Goal: Communication & Community: Ask a question

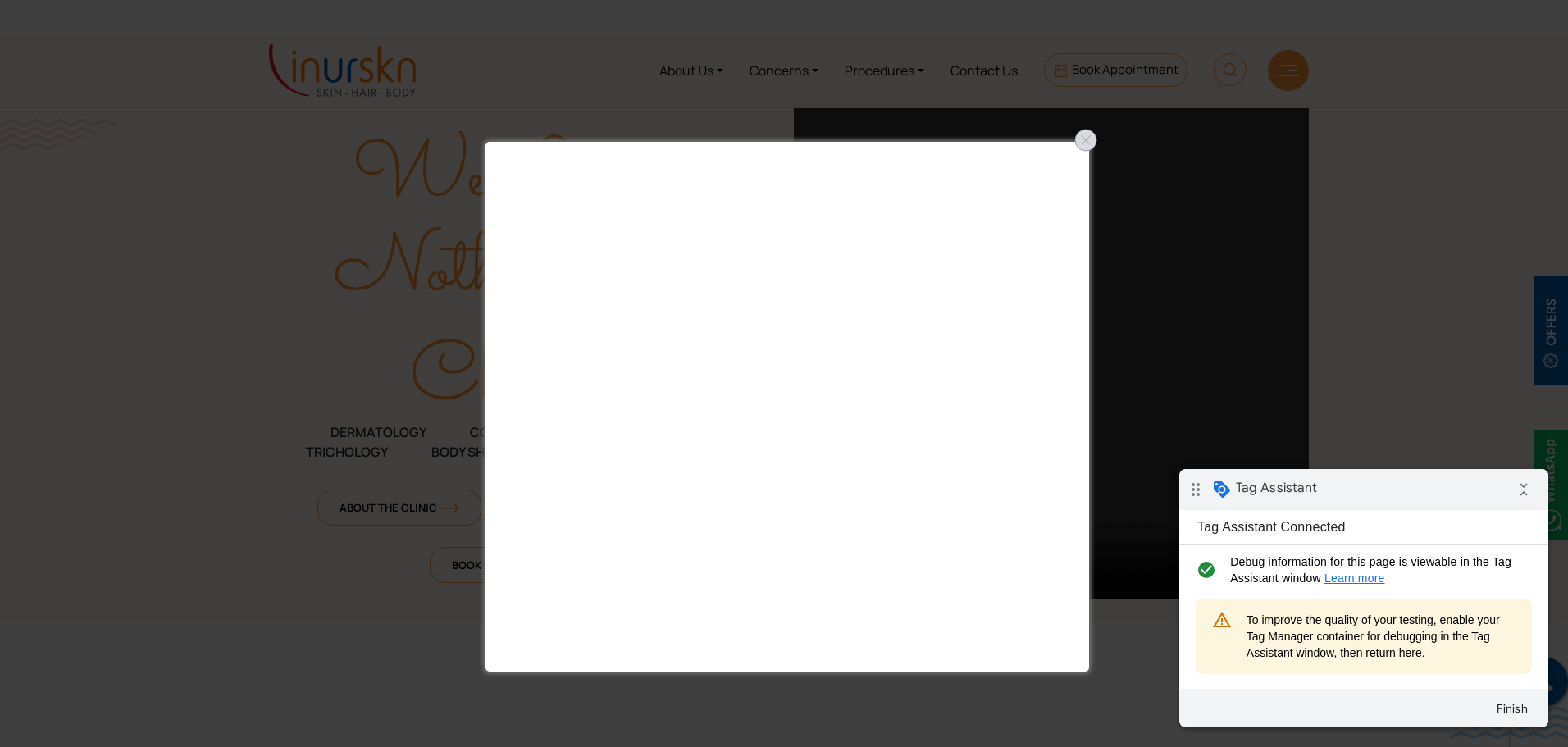
click at [1090, 147] on div at bounding box center [1086, 140] width 26 height 26
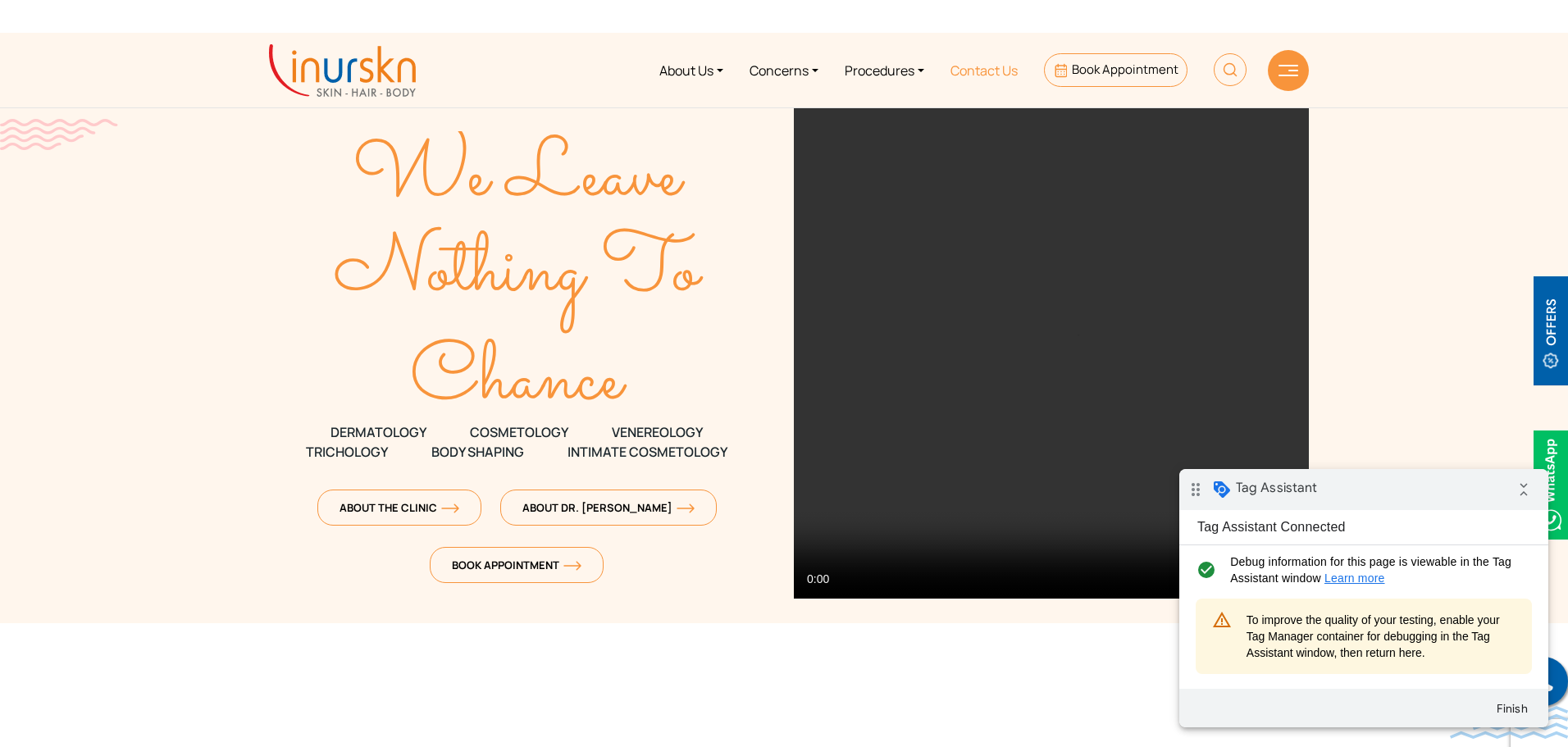
click at [1011, 70] on link "Contact Us" at bounding box center [984, 70] width 94 height 61
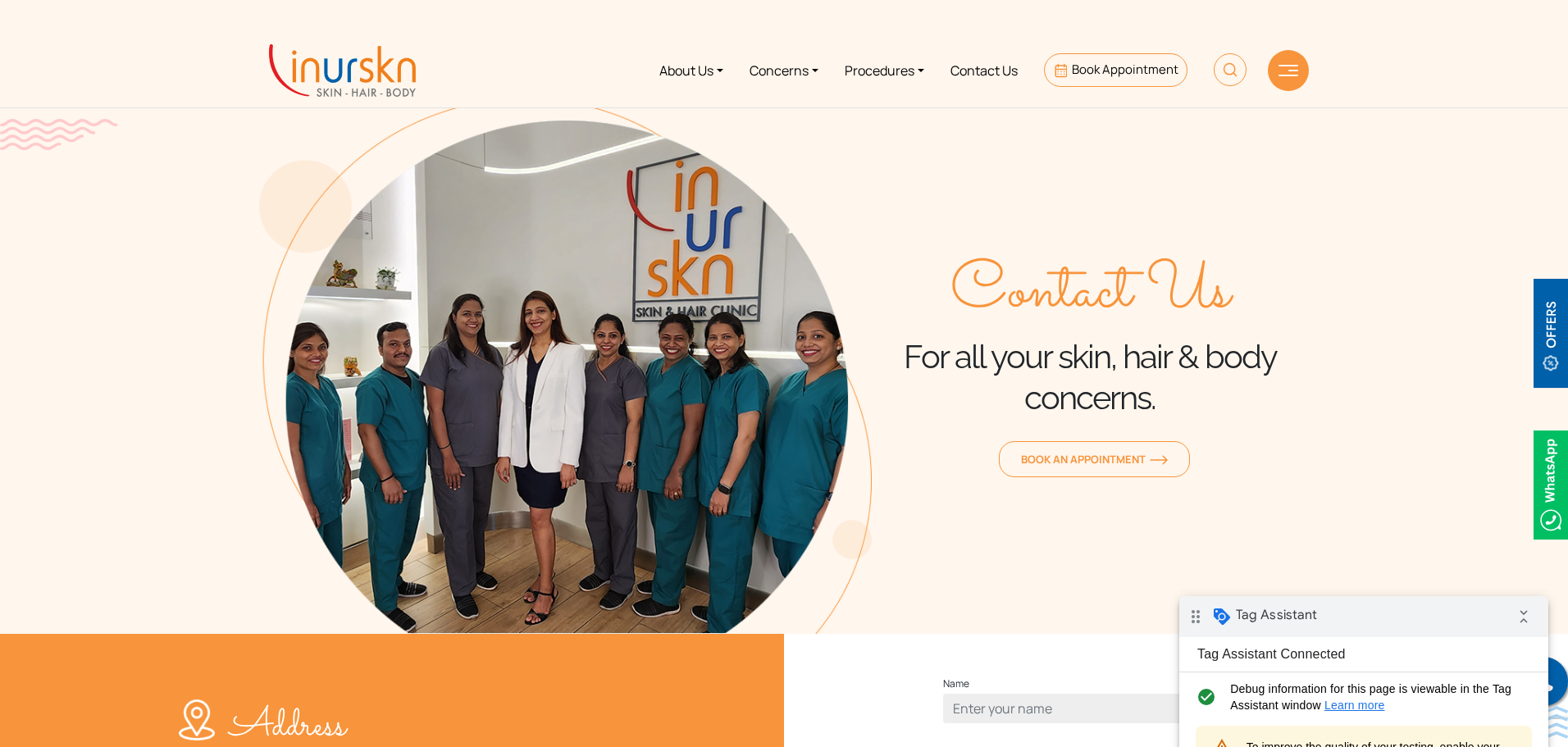
scroll to position [82, 0]
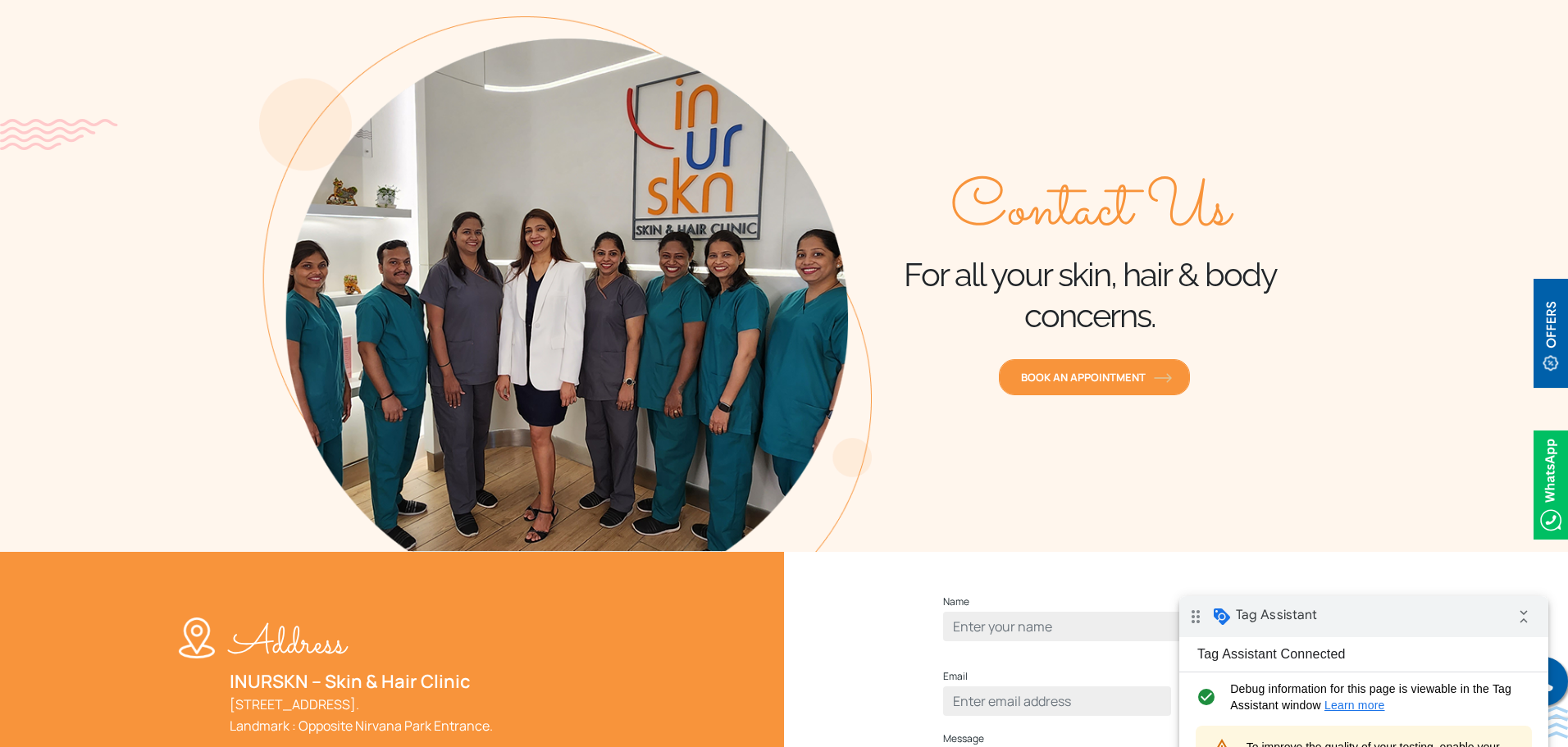
click at [1076, 368] on link "Book an Appointment" at bounding box center [1095, 377] width 192 height 36
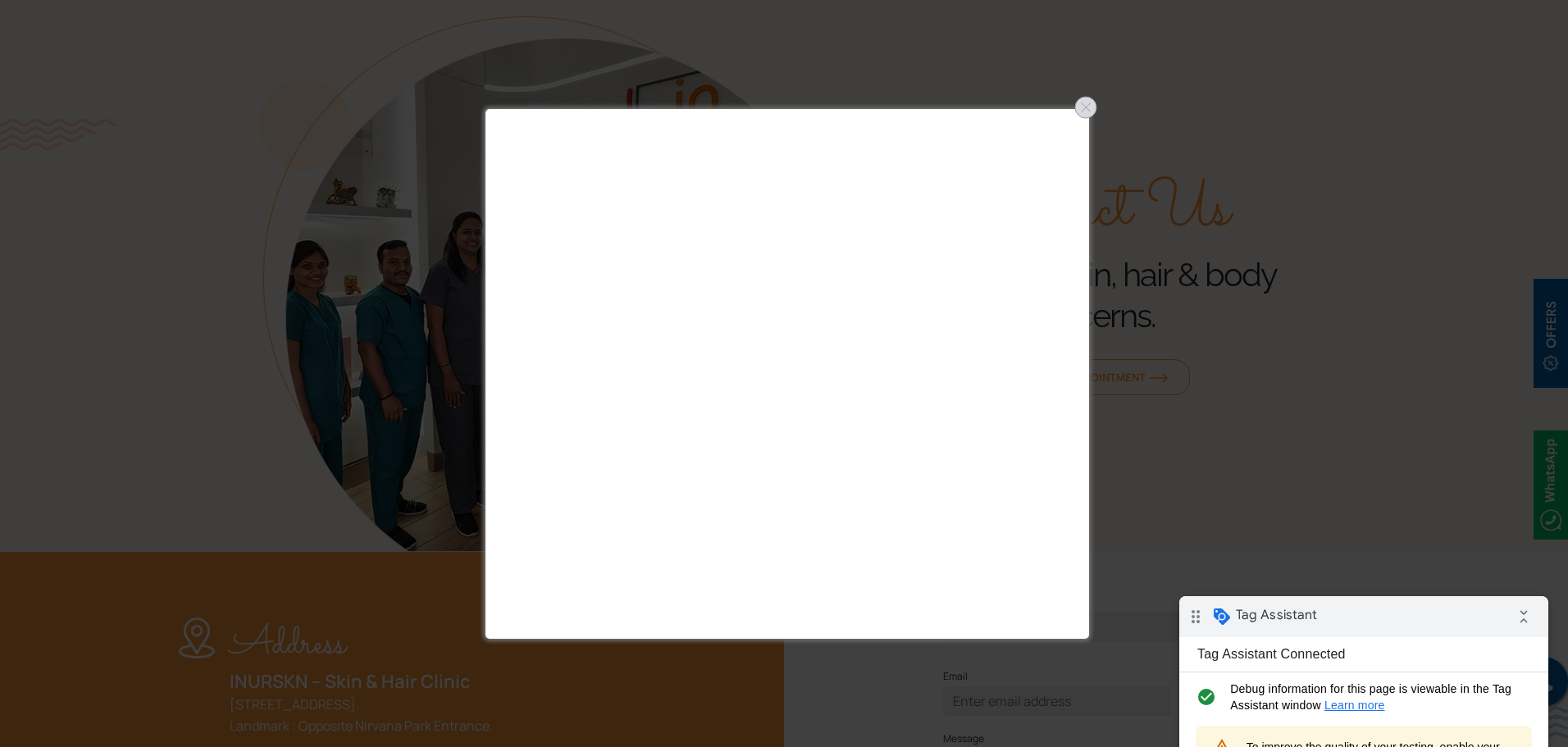
click at [1094, 104] on div at bounding box center [1086, 107] width 26 height 26
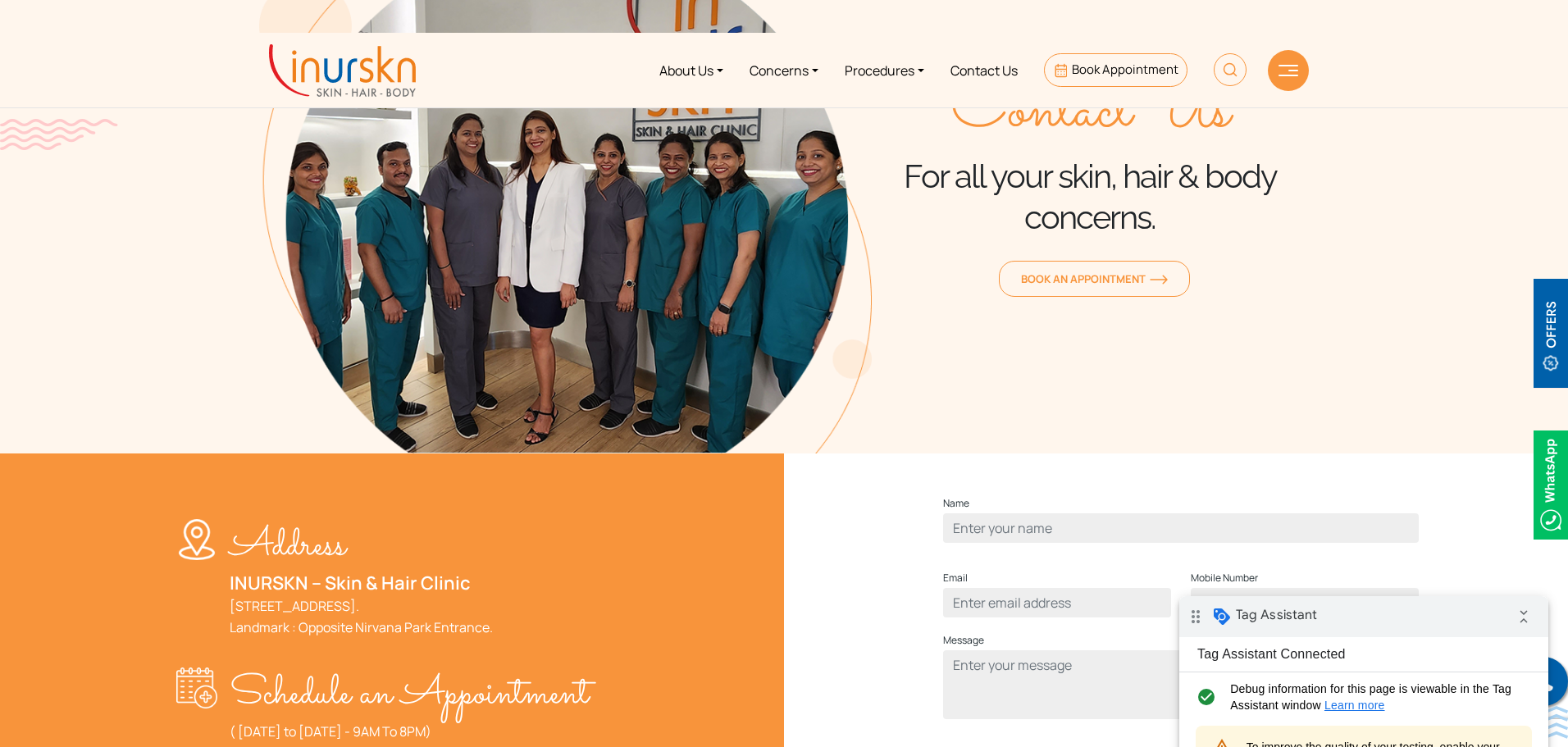
scroll to position [0, 0]
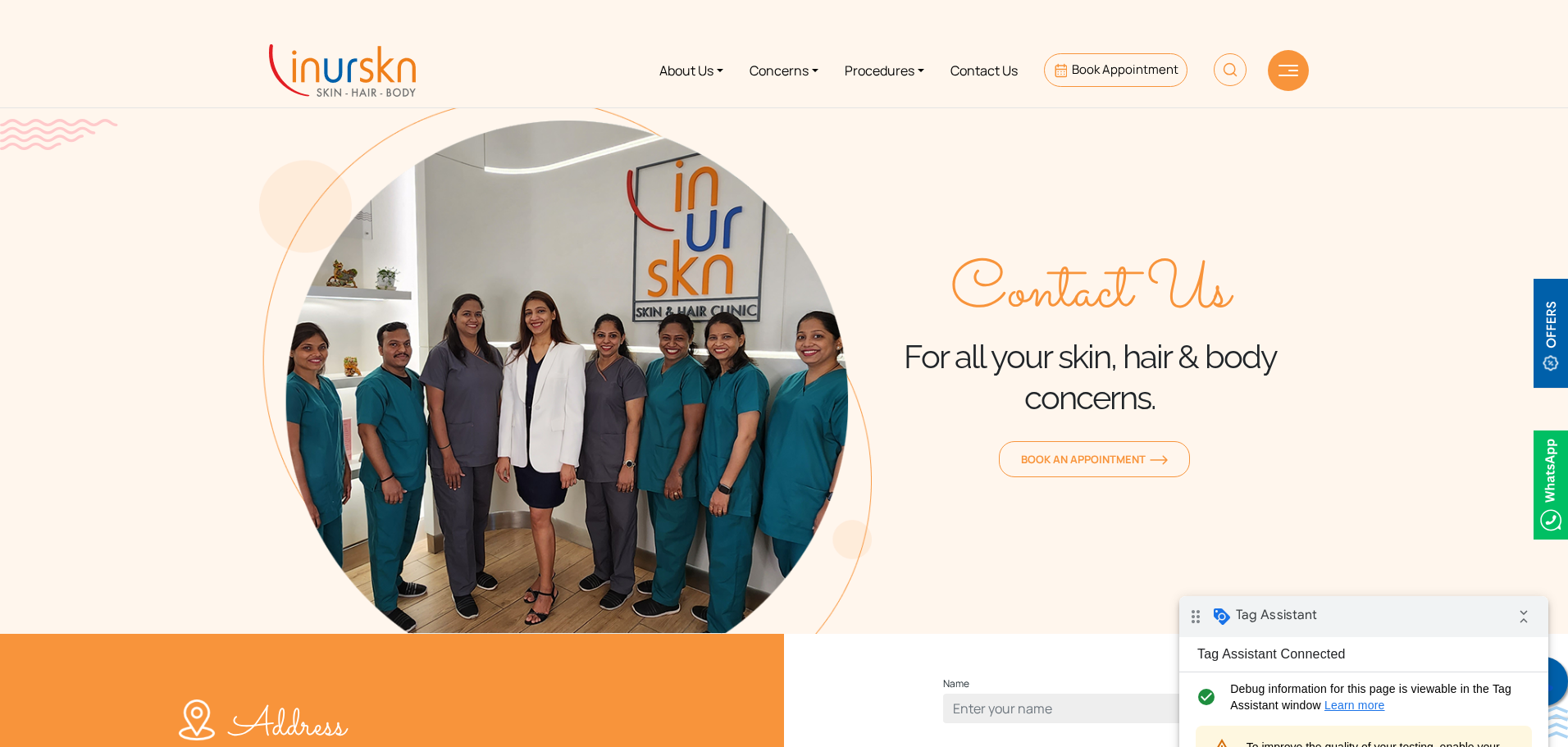
click at [1561, 677] on link at bounding box center [1543, 681] width 49 height 49
click at [1557, 467] on img at bounding box center [1550, 485] width 34 height 109
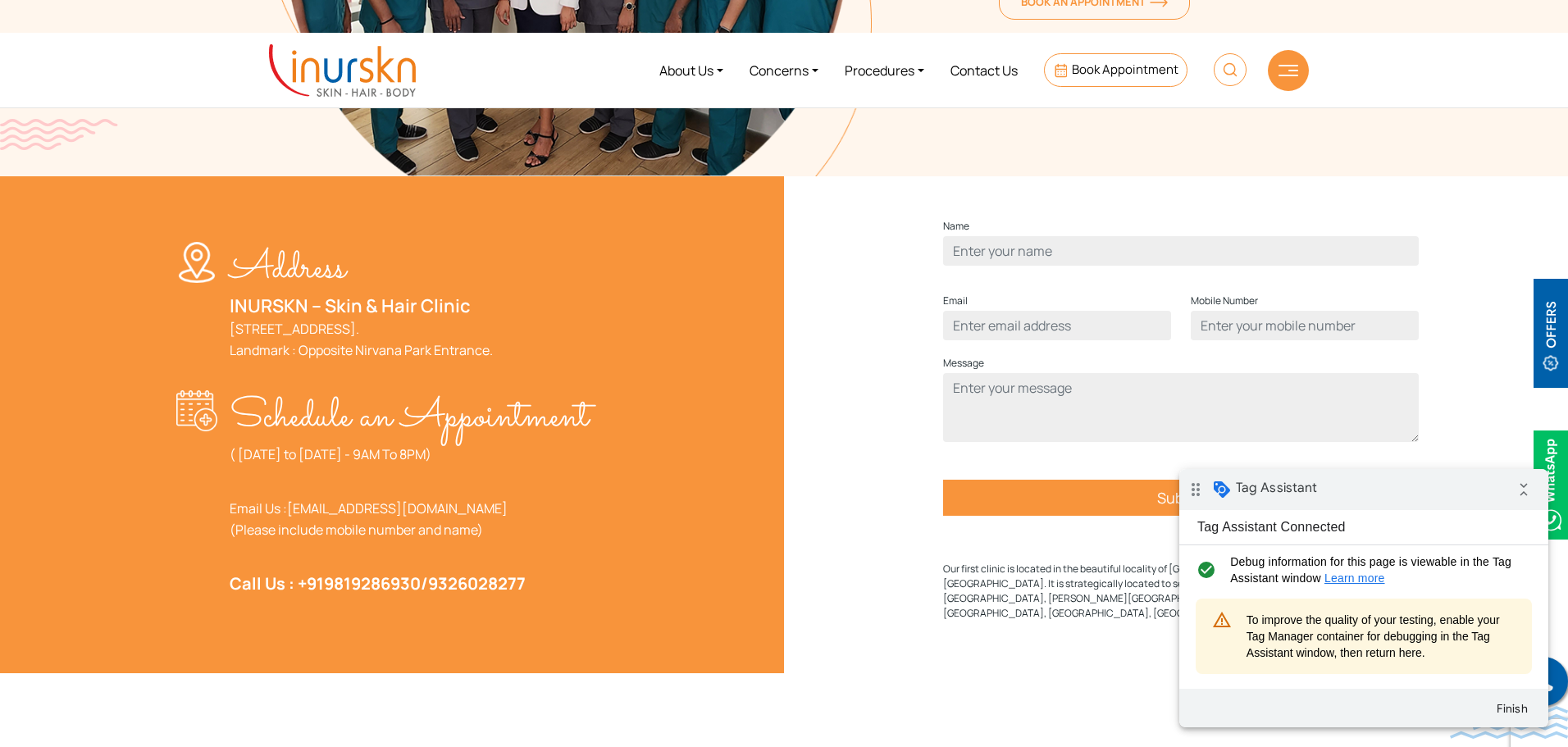
scroll to position [410, 0]
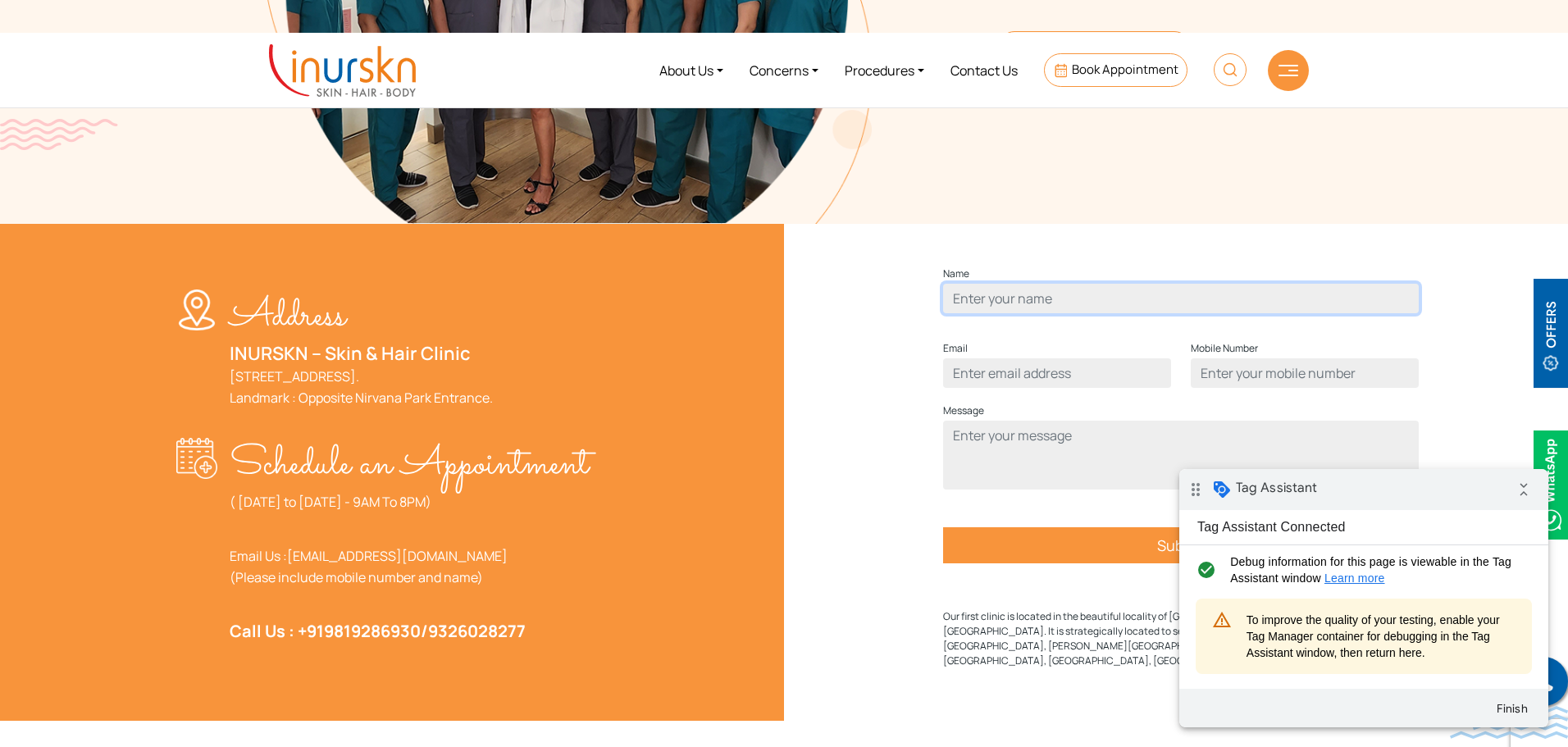
click at [1070, 313] on input "Contact form" at bounding box center [1181, 299] width 476 height 30
type input "test"
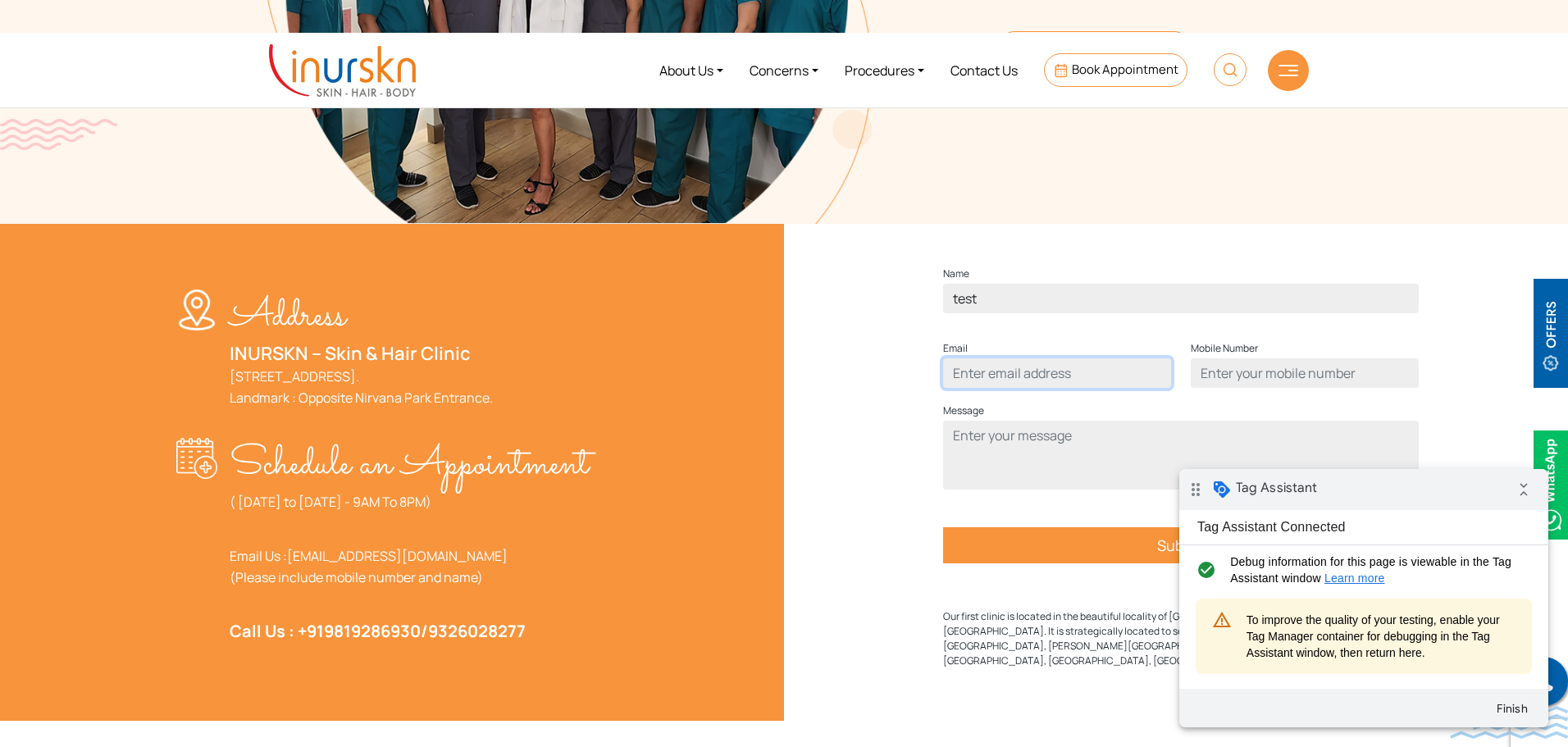
click at [1064, 388] on input "Contact form" at bounding box center [1056, 373] width 228 height 30
type input "teast@gmail.com"
type input "7876665436"
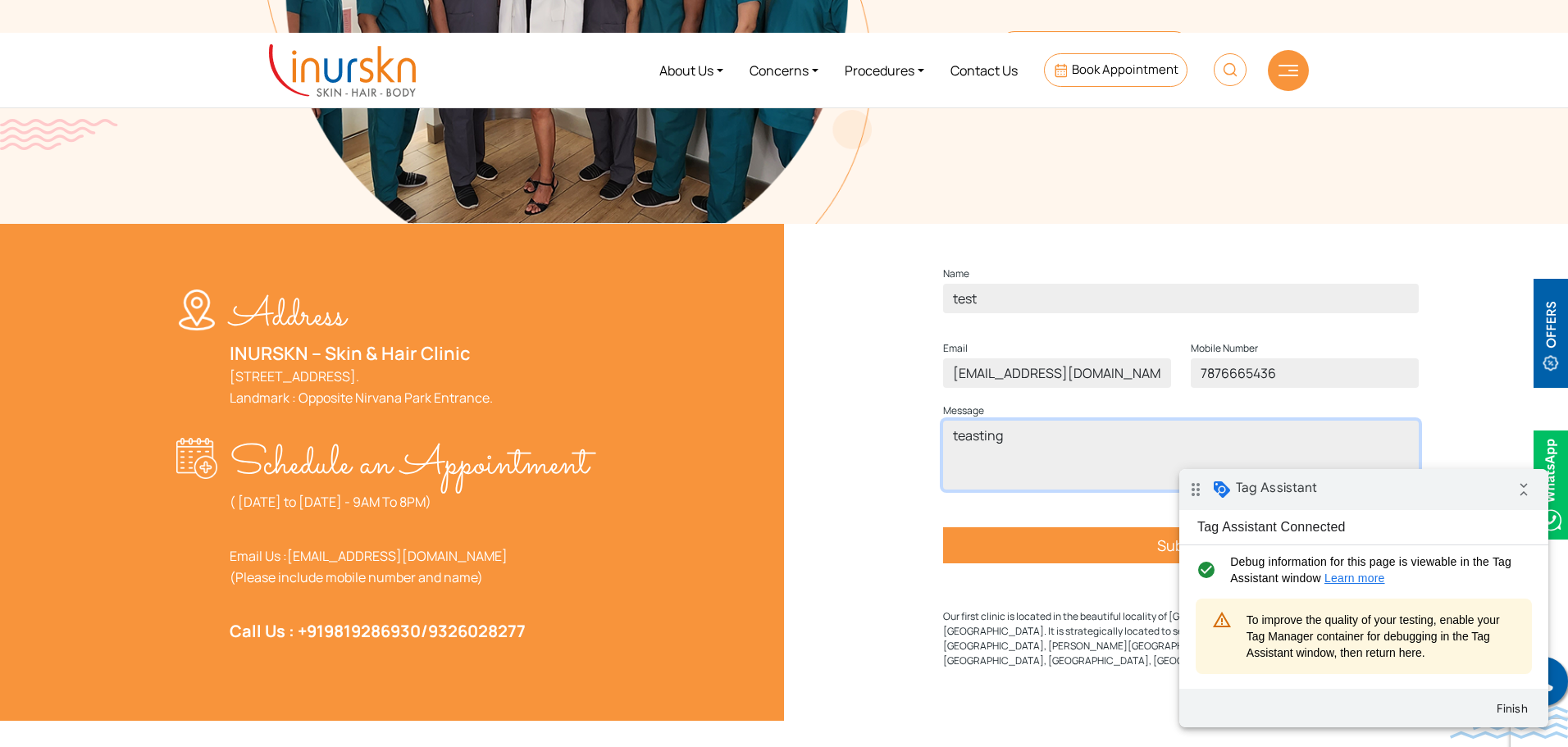
type textarea "teasting"
click at [1135, 564] on input "Submit" at bounding box center [1181, 545] width 476 height 36
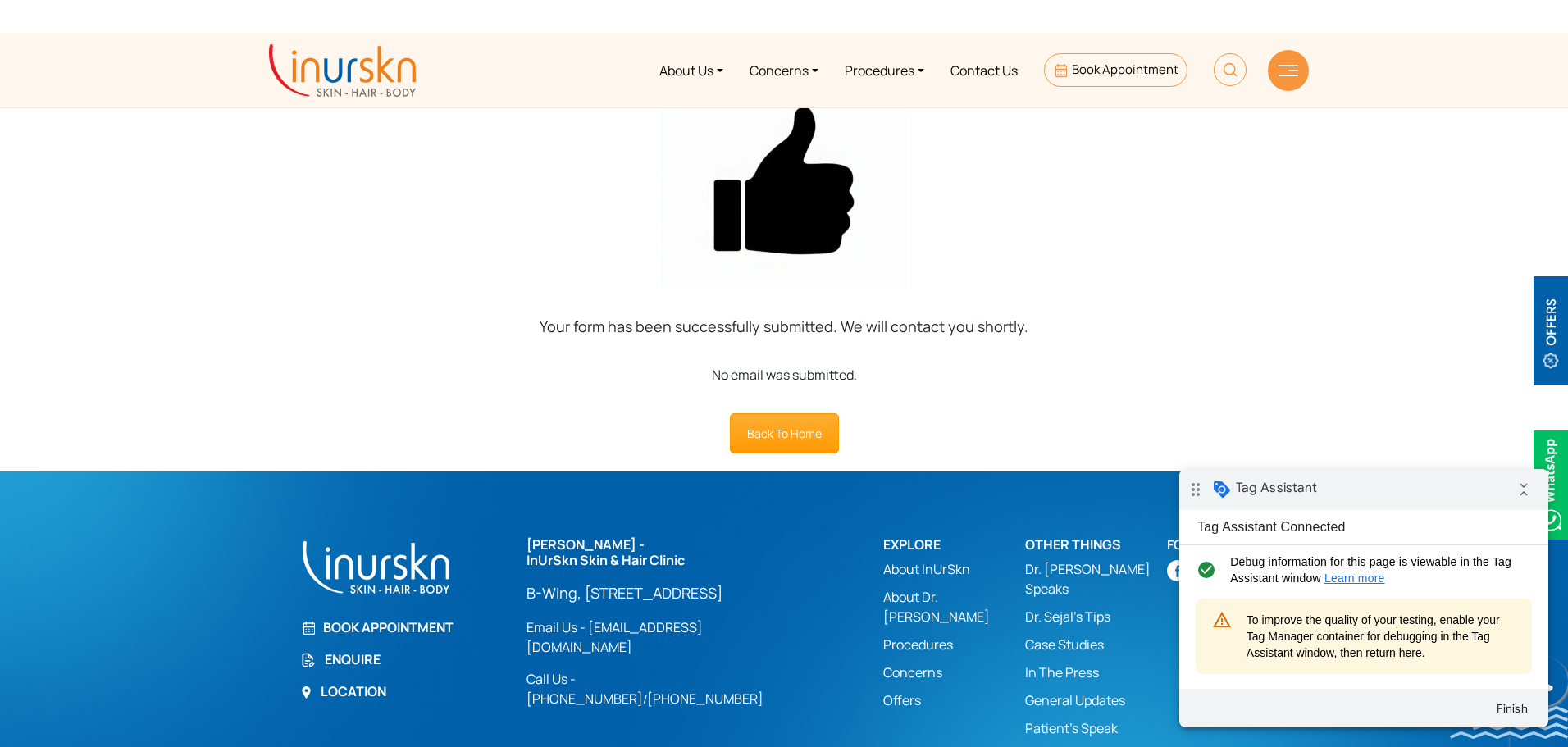
click at [363, 50] on img at bounding box center [342, 71] width 147 height 52
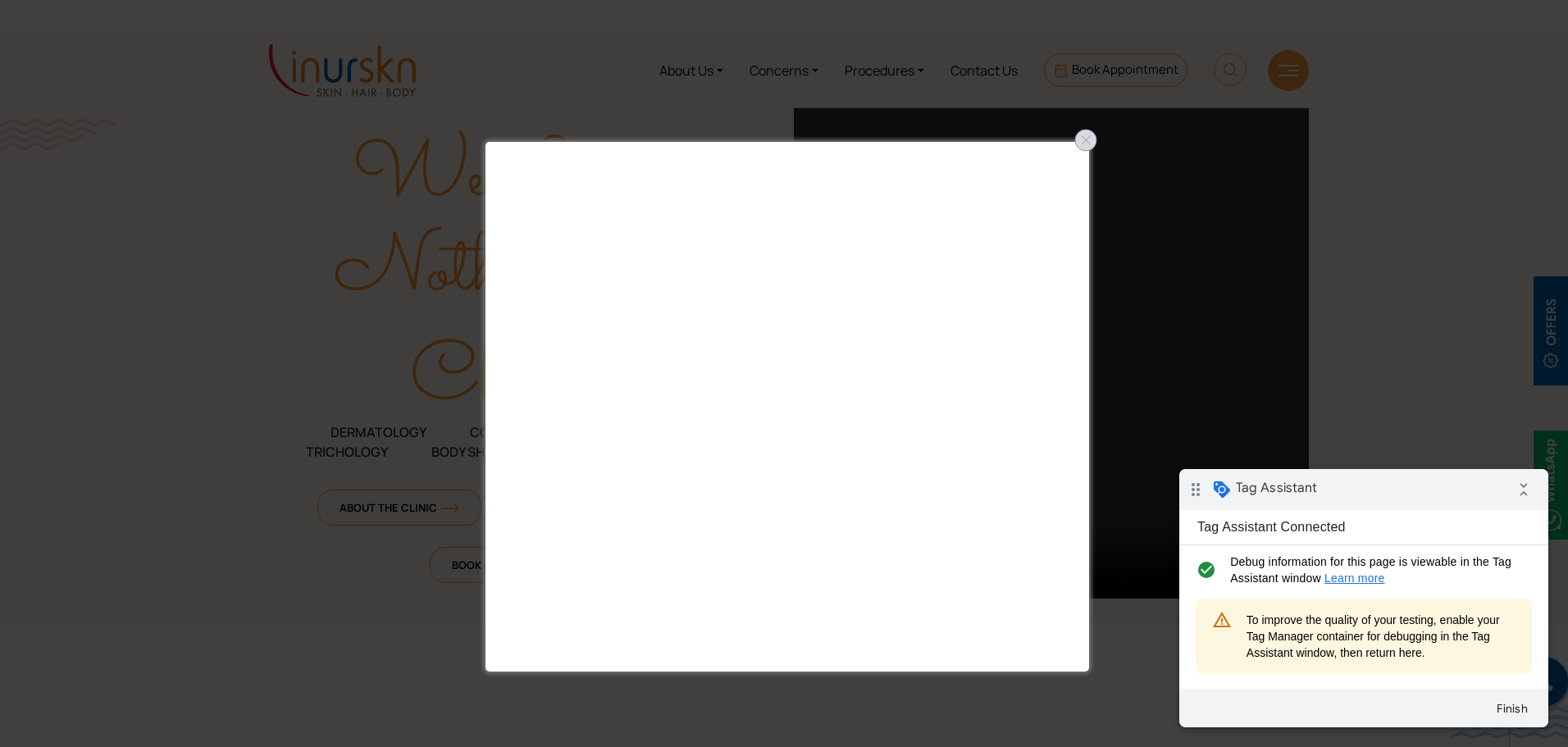
click at [1092, 131] on div at bounding box center [1086, 140] width 26 height 26
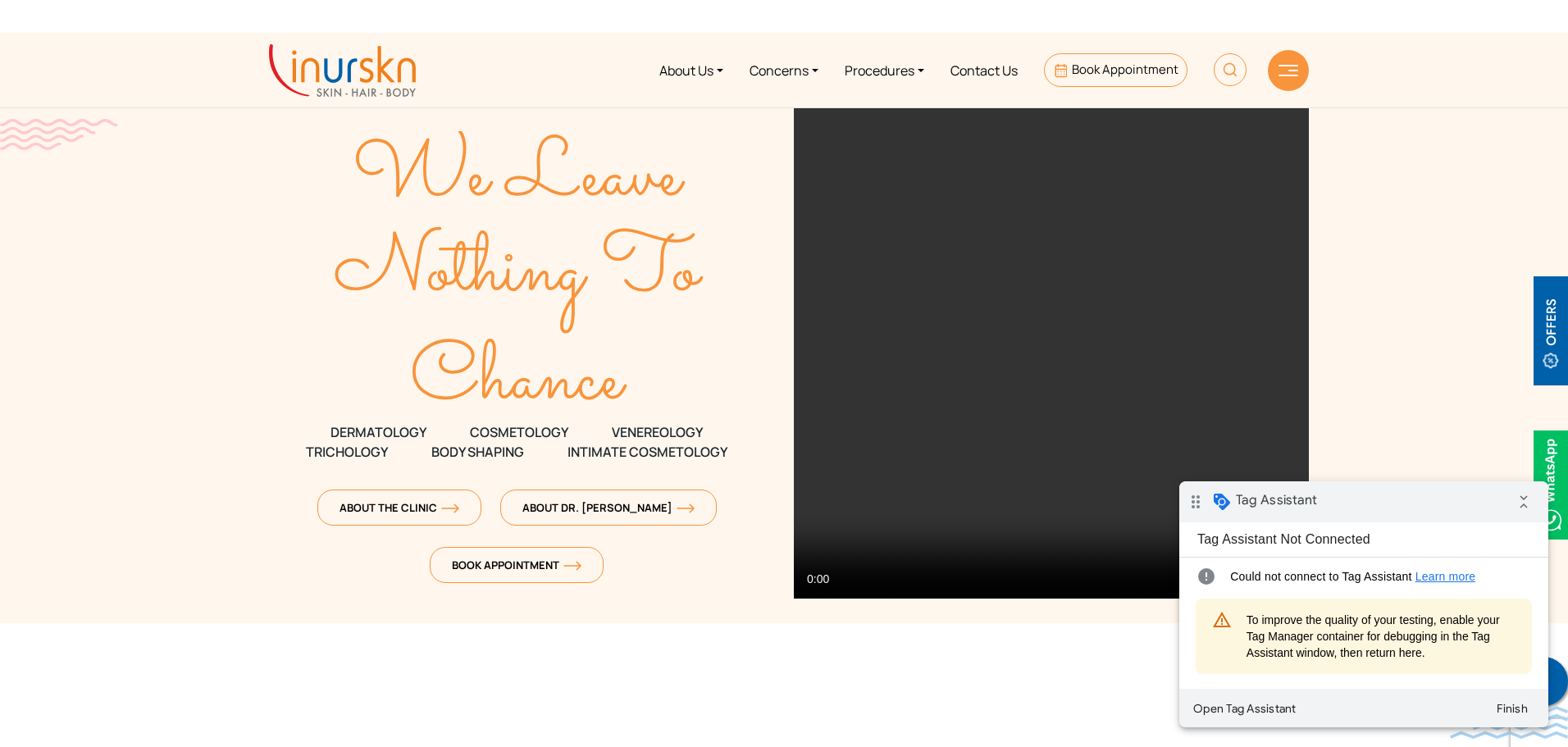
click at [1553, 682] on icon at bounding box center [1543, 683] width 20 height 24
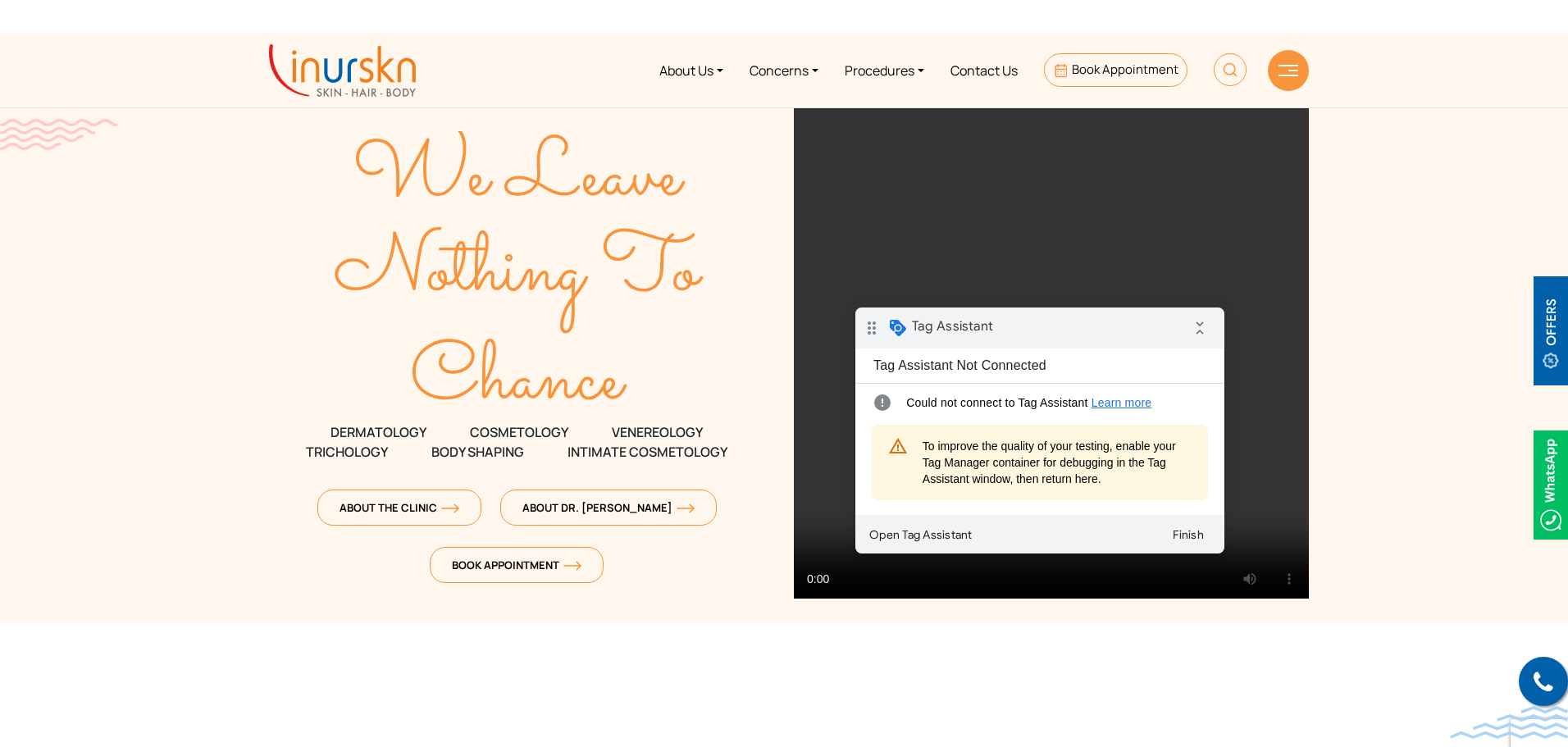
drag, startPoint x: 1043, startPoint y: 346, endPoint x: 1215, endPoint y: 519, distance: 244.0
click at [1044, 344] on div "drag_indicator Tag Assistant collapse_all" at bounding box center [1040, 328] width 369 height 41
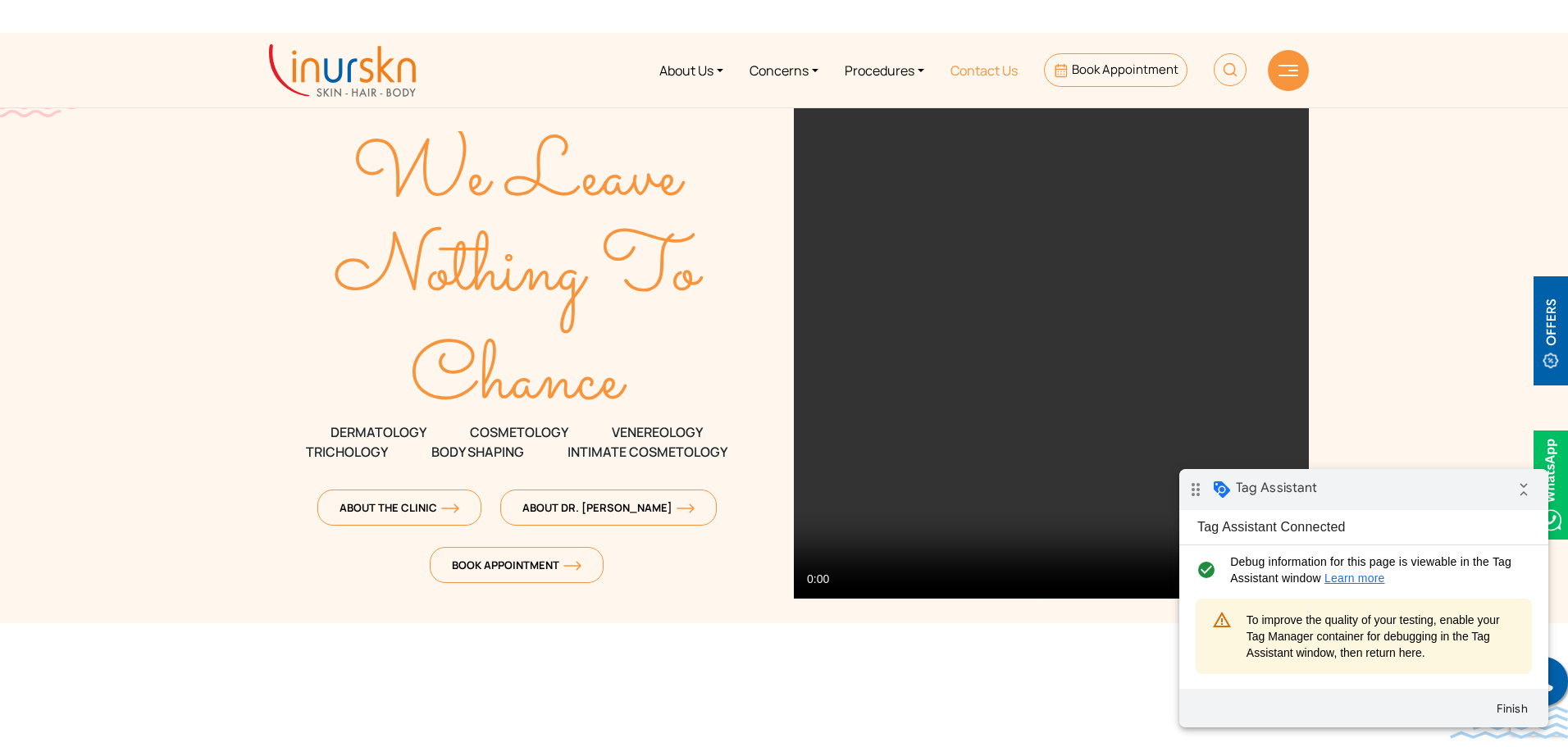
click at [964, 79] on link "Contact Us" at bounding box center [984, 70] width 94 height 61
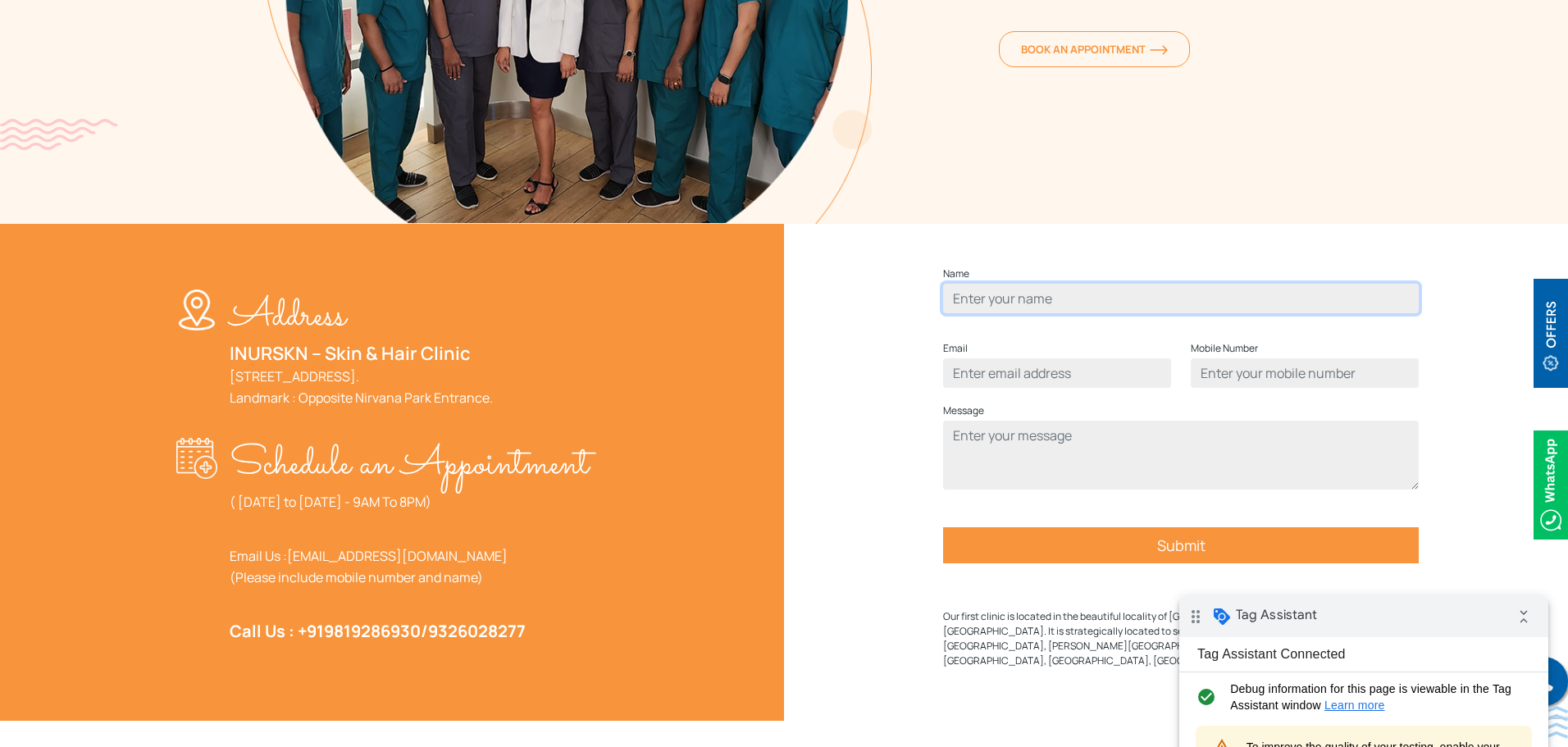
click at [1037, 313] on input "Contact form" at bounding box center [1181, 299] width 476 height 30
type input "test"
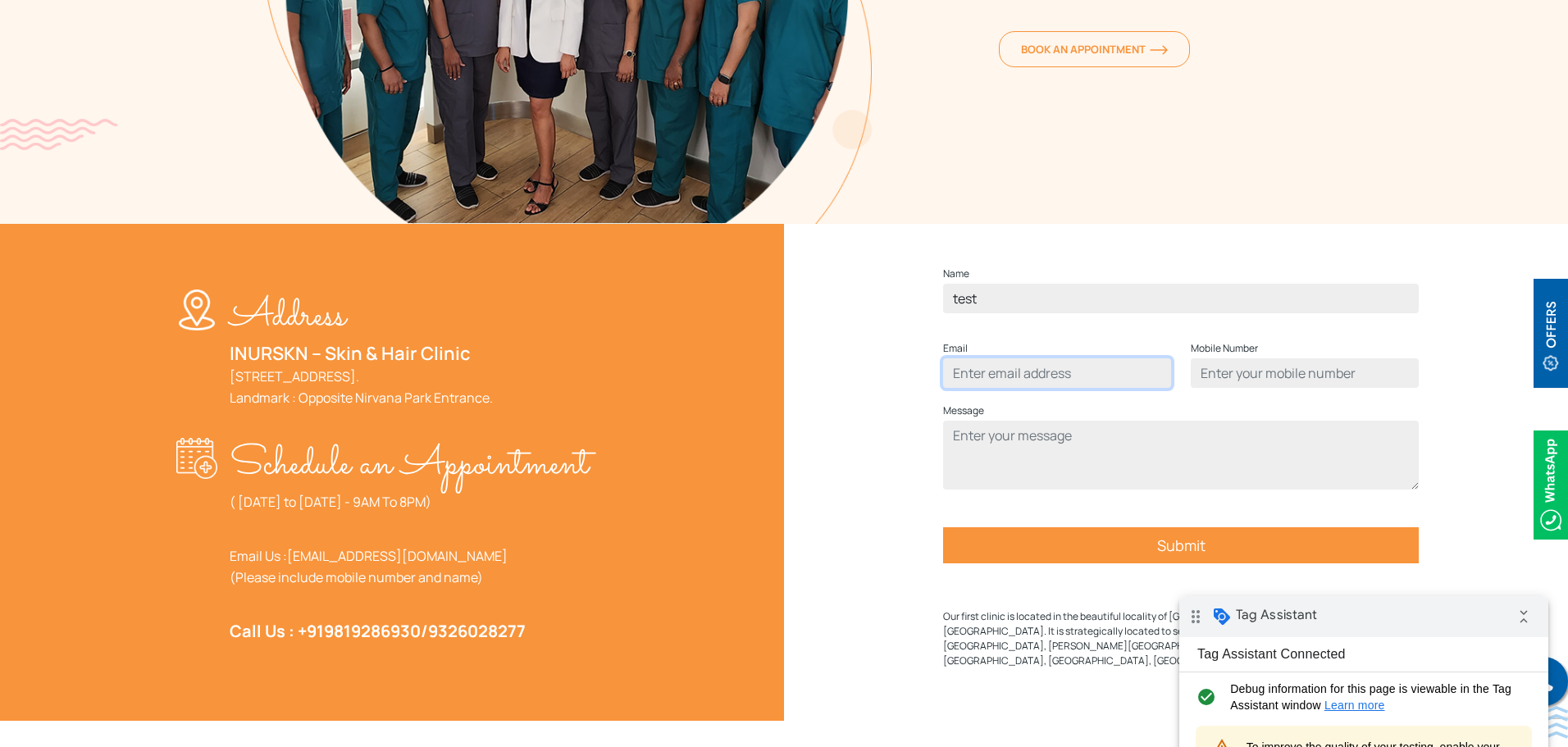
click at [1068, 388] on input "Contact form" at bounding box center [1056, 373] width 228 height 30
type input "teast@gmail.com"
click at [1353, 388] on input "Contact form" at bounding box center [1305, 373] width 228 height 30
type input "7876665434"
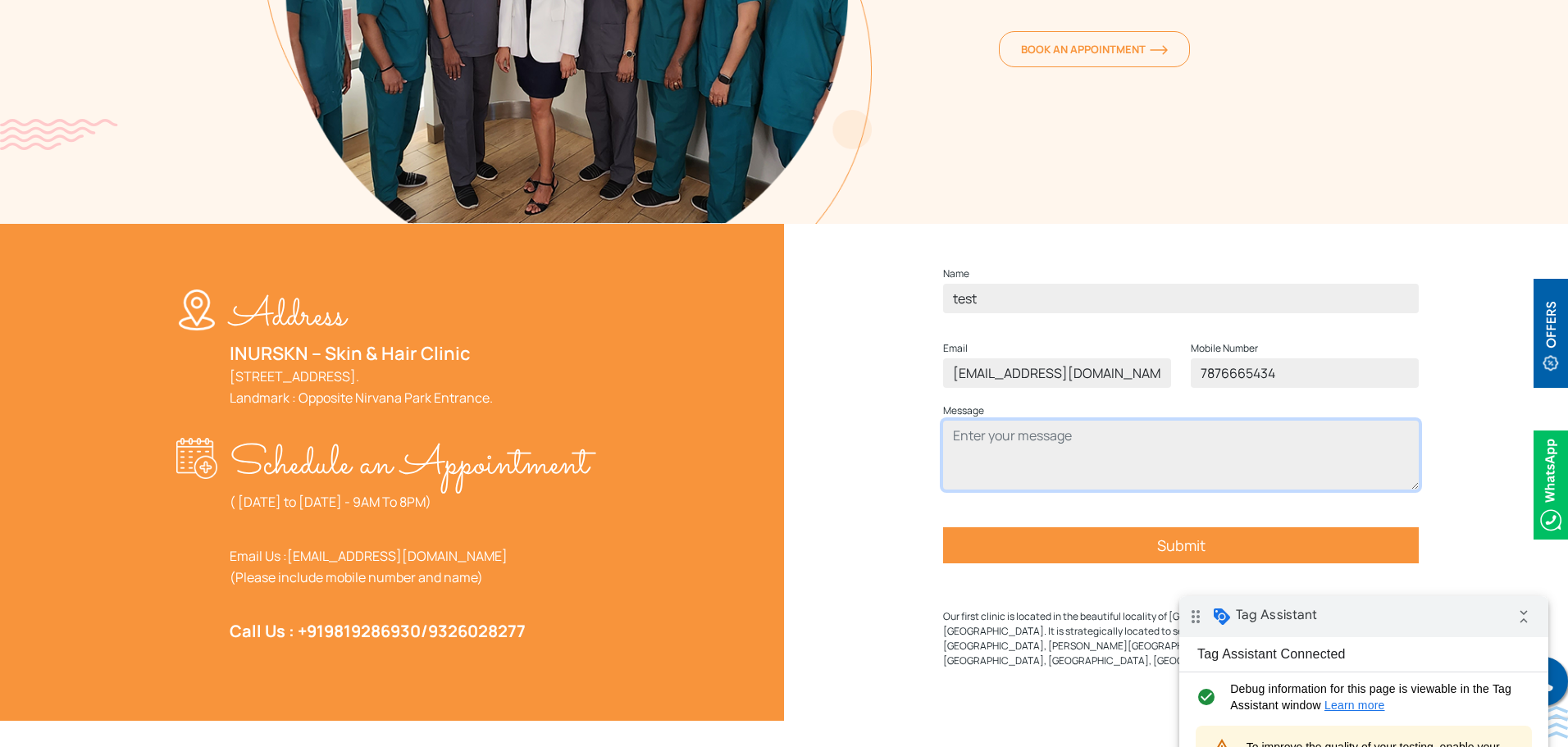
click at [1096, 480] on textarea "Contact form" at bounding box center [1181, 455] width 476 height 69
type textarea "T"
type textarea "testing linkedin tags"
click at [1064, 564] on input "Submit" at bounding box center [1181, 545] width 476 height 36
click at [1065, 564] on input "Submit" at bounding box center [1181, 545] width 476 height 36
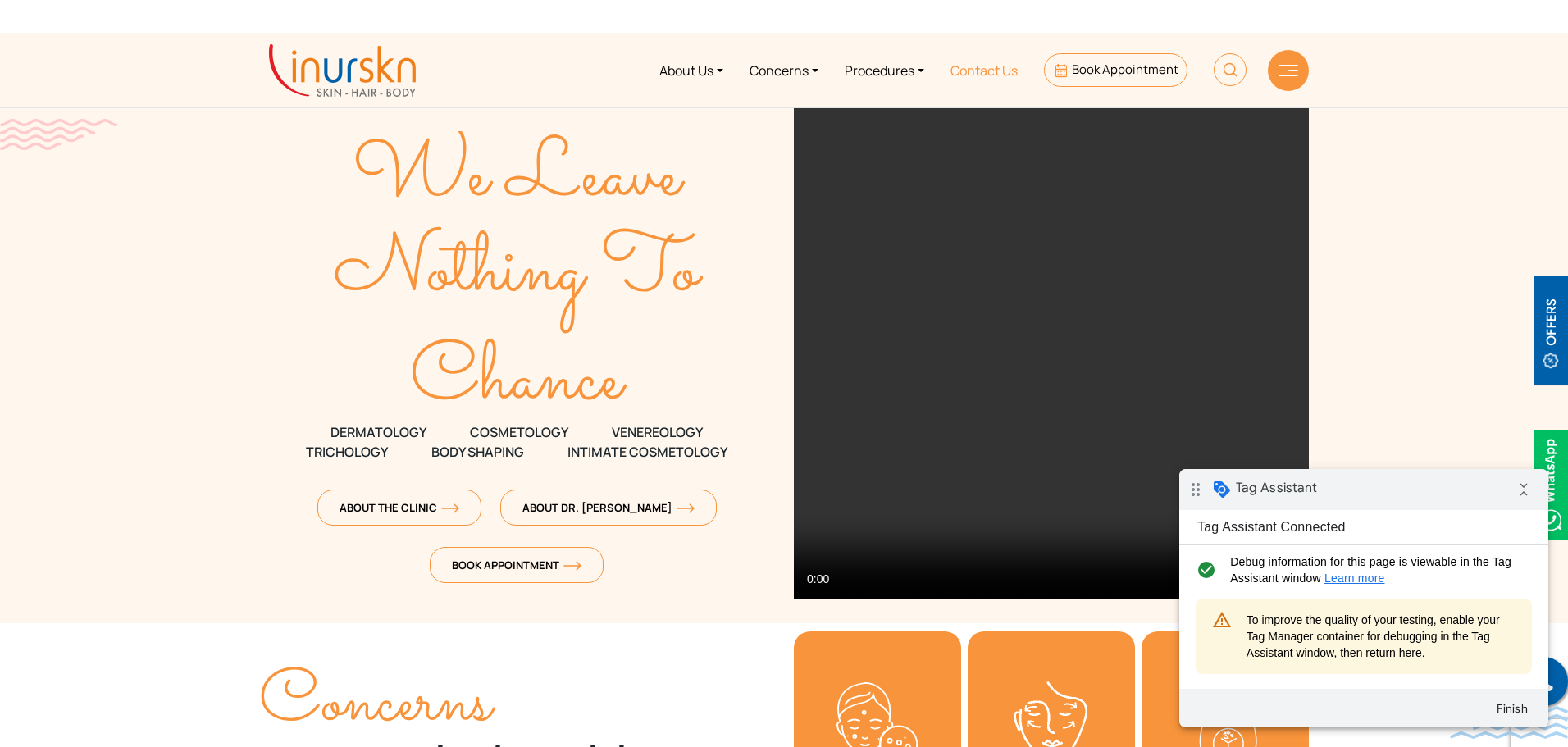
click at [967, 71] on link "Contact Us" at bounding box center [984, 70] width 94 height 61
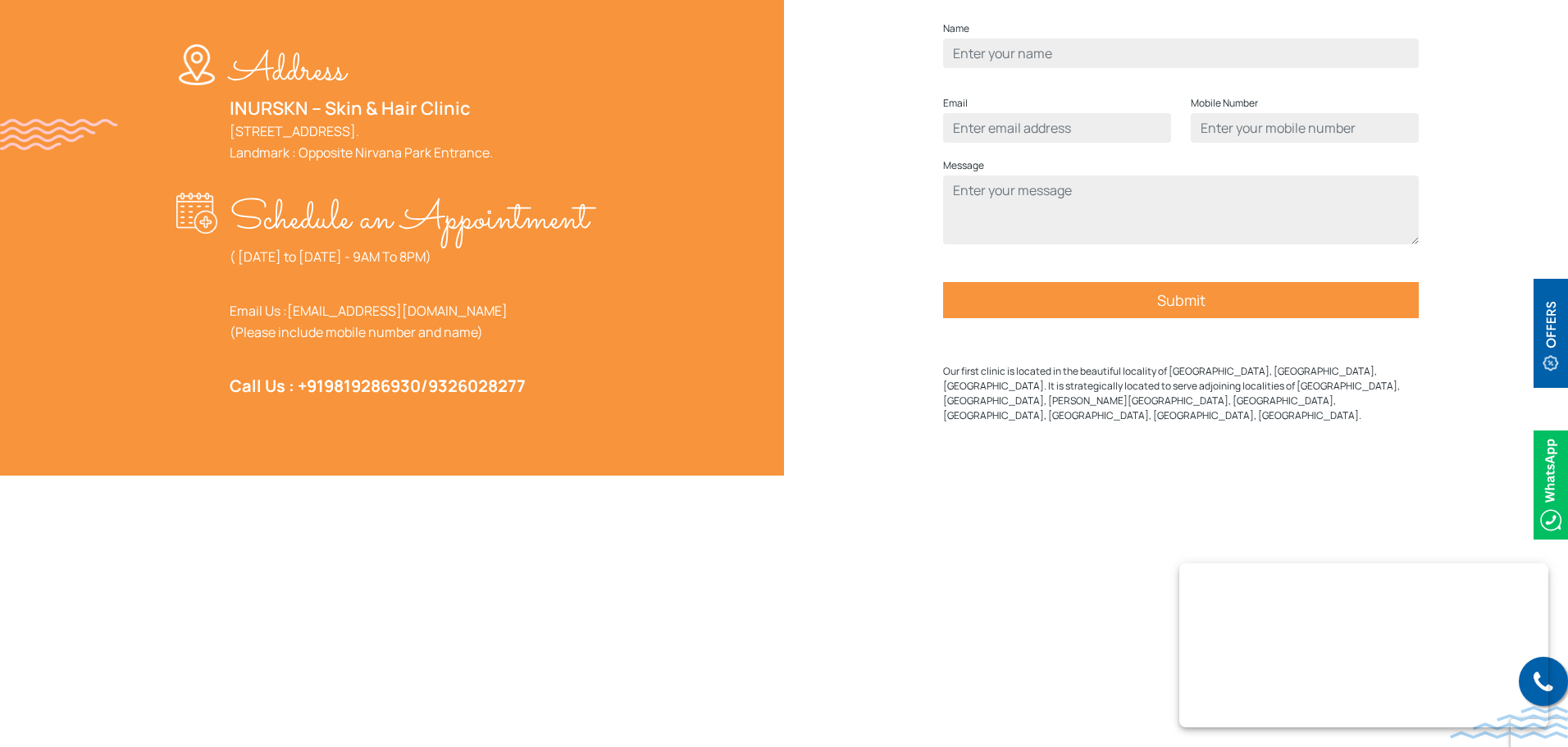
scroll to position [657, 0]
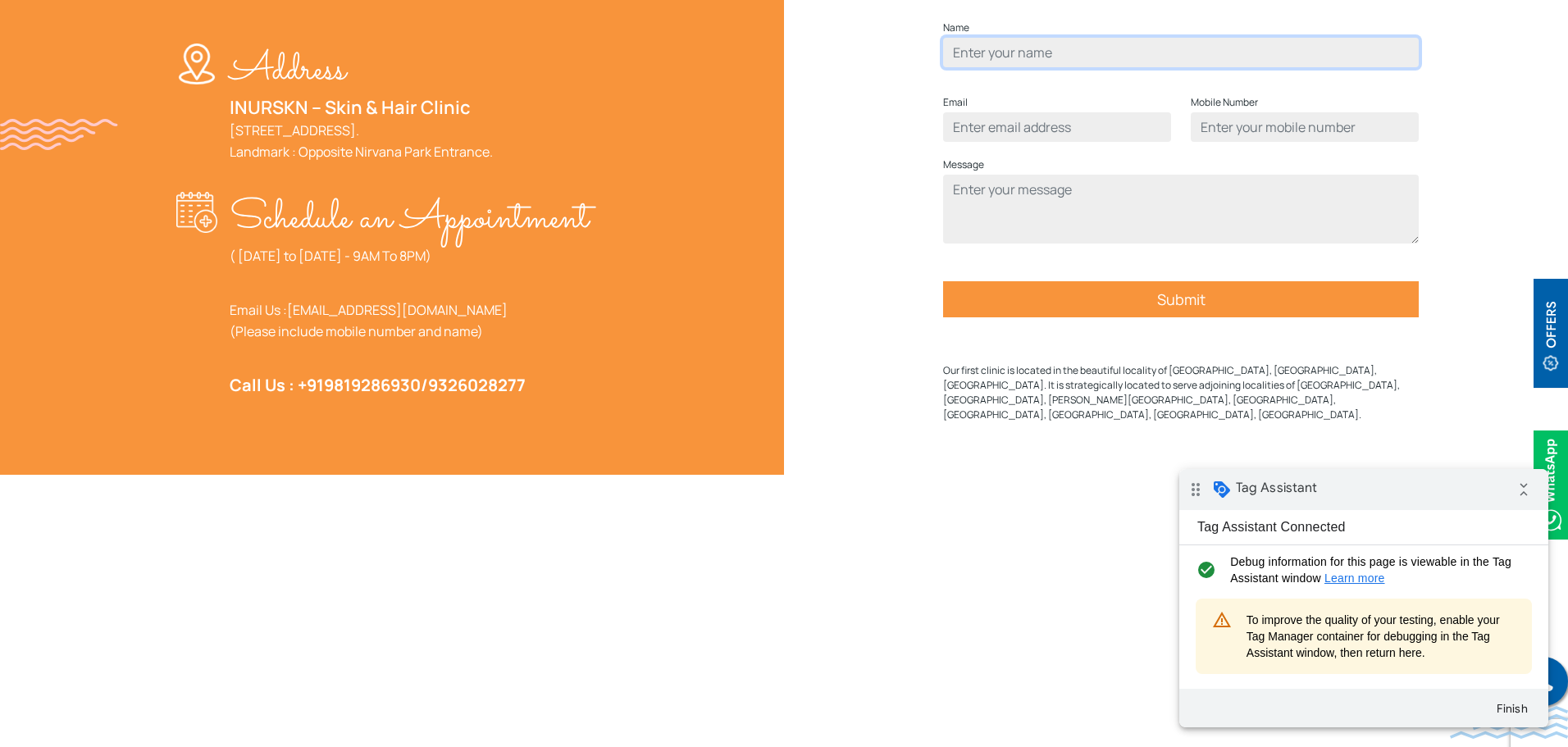
click at [1155, 67] on input "Contact form" at bounding box center [1181, 53] width 476 height 30
type input "test"
click at [1081, 142] on input "Contact form" at bounding box center [1056, 127] width 228 height 30
type input "teast@gmail.com"
click at [1258, 142] on input "Contact form" at bounding box center [1305, 127] width 228 height 30
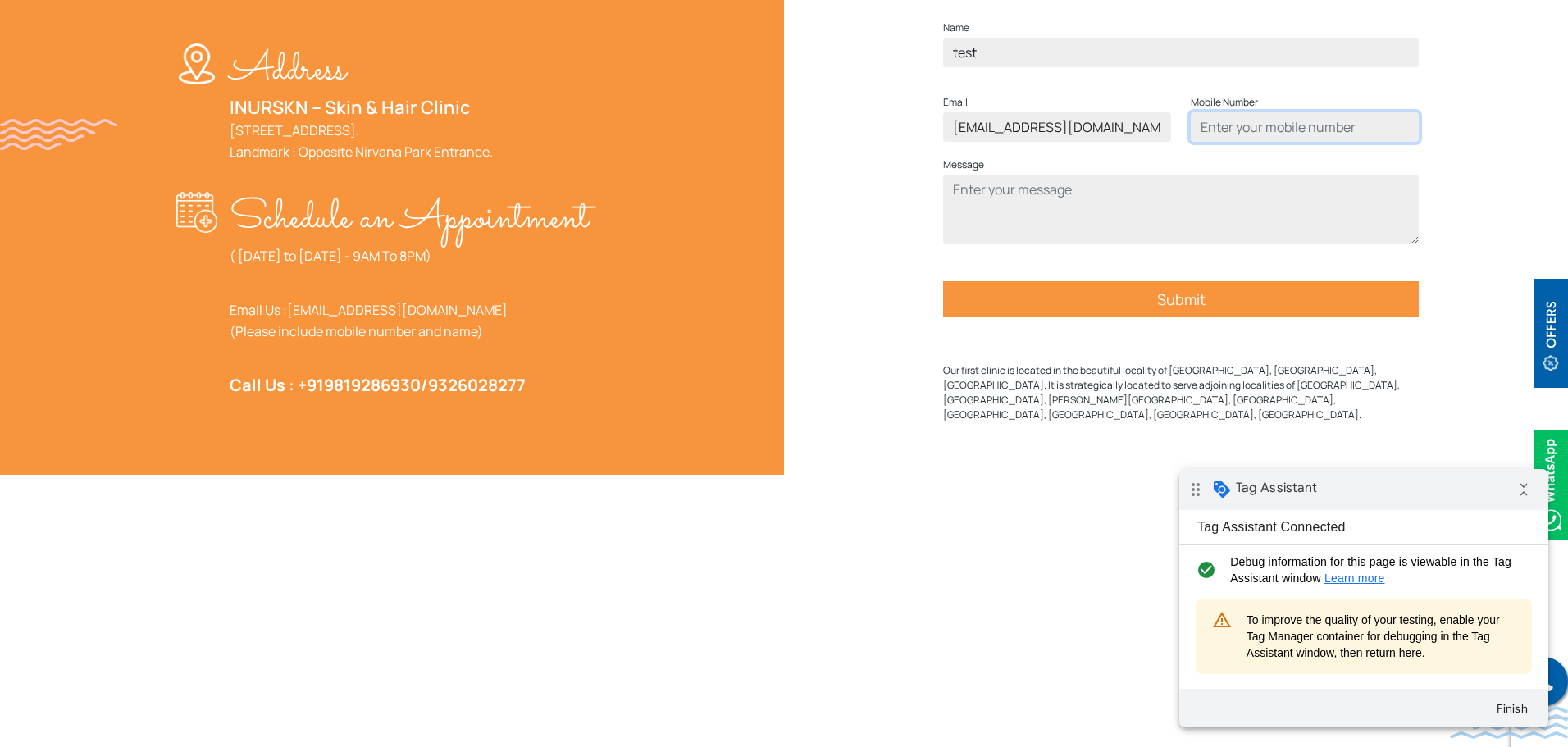
type input "7876665436"
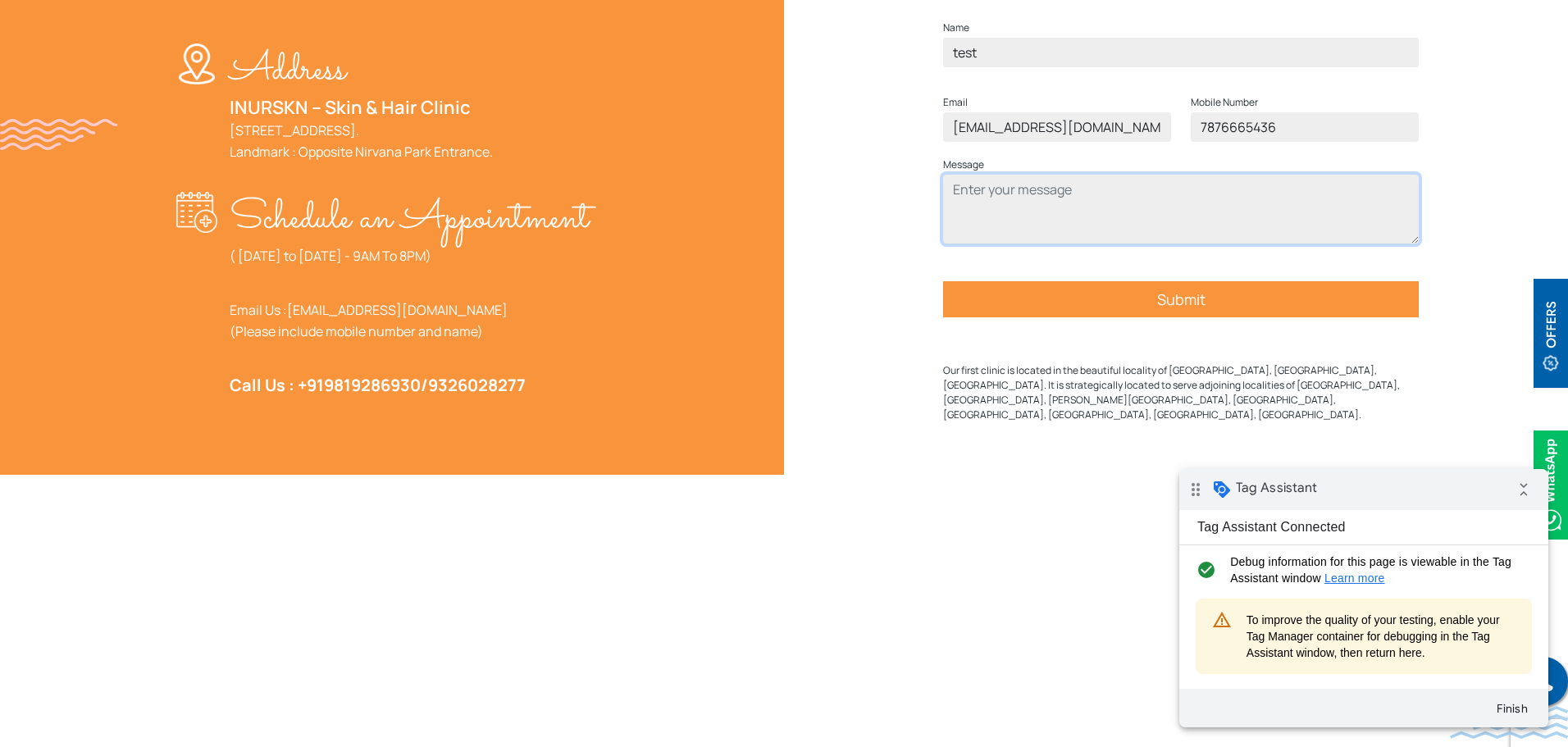
click at [1143, 228] on textarea "Contact form" at bounding box center [1181, 209] width 476 height 69
type textarea "testing linkedin tags"
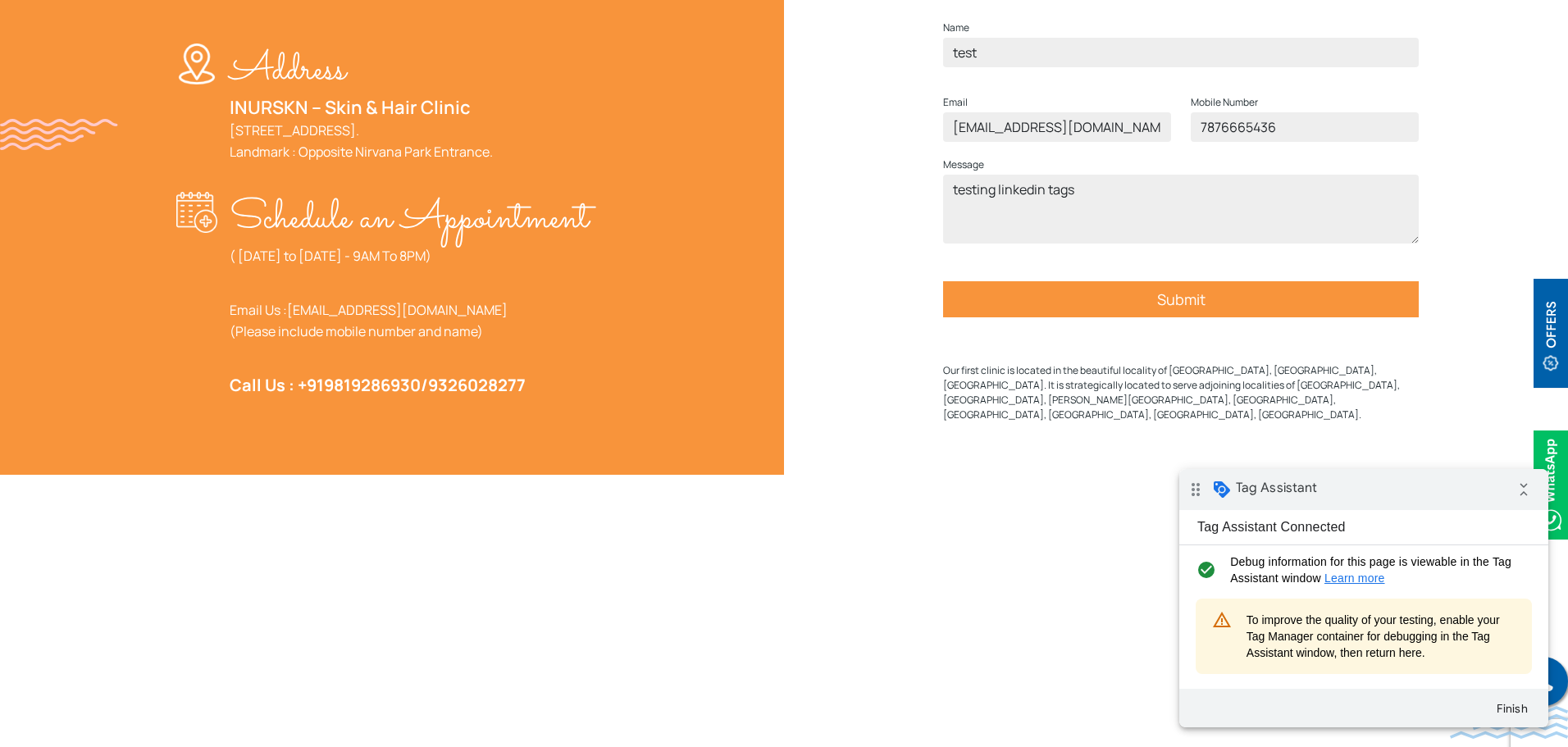
click at [1123, 317] on input "Submit" at bounding box center [1181, 300] width 476 height 36
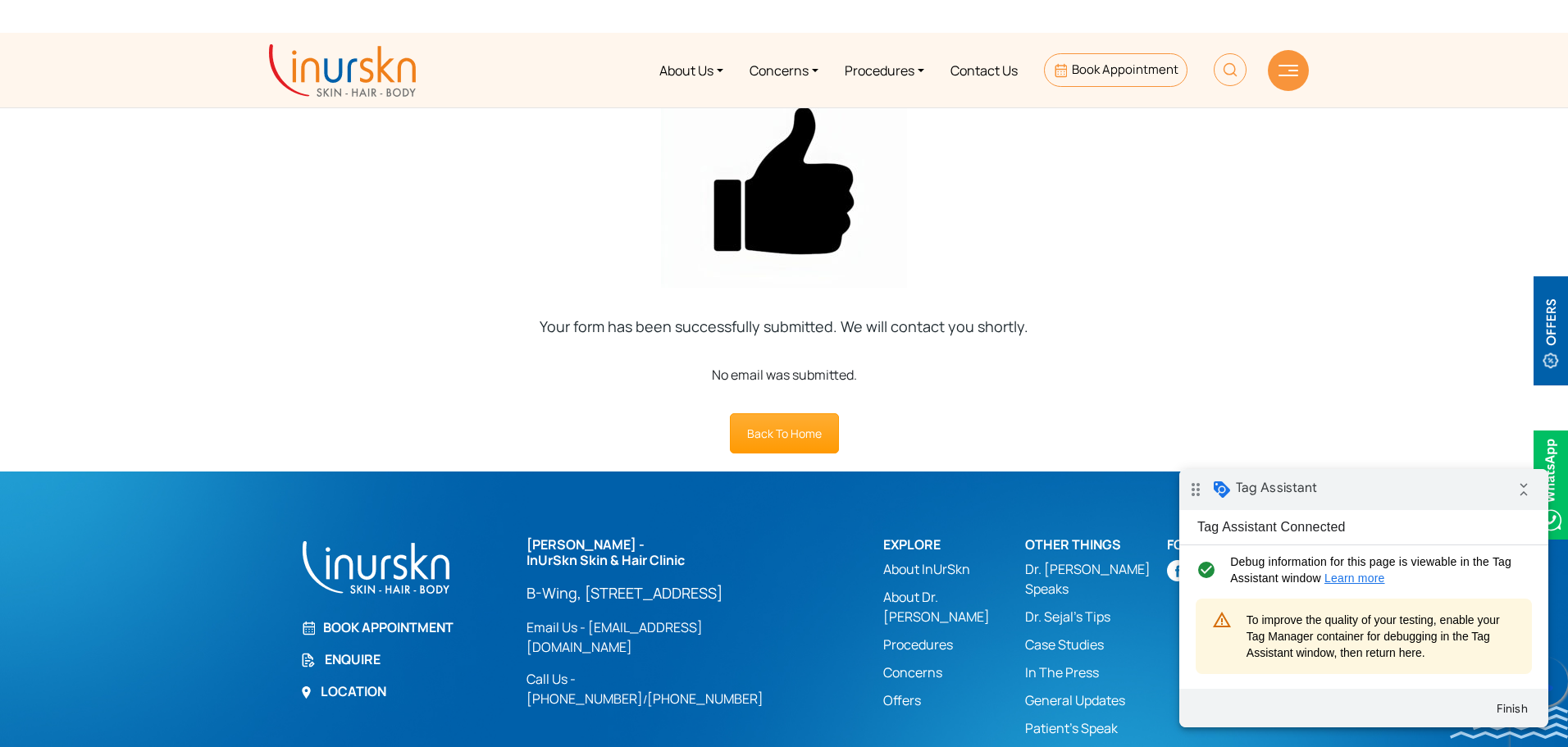
click at [1560, 687] on link at bounding box center [1543, 681] width 49 height 49
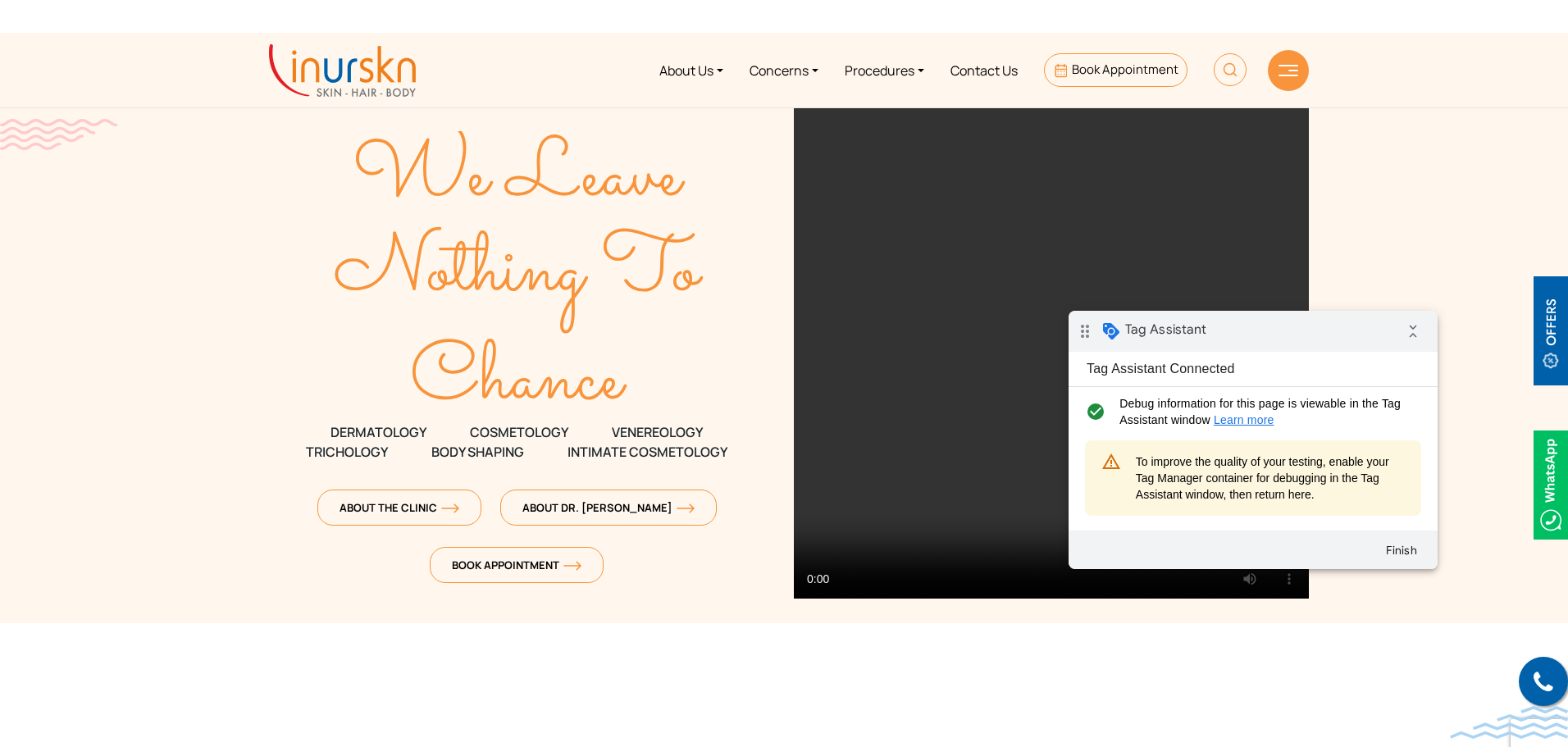
click at [1346, 339] on div "drag_indicator Tag Assistant collapse_all" at bounding box center [1253, 331] width 369 height 41
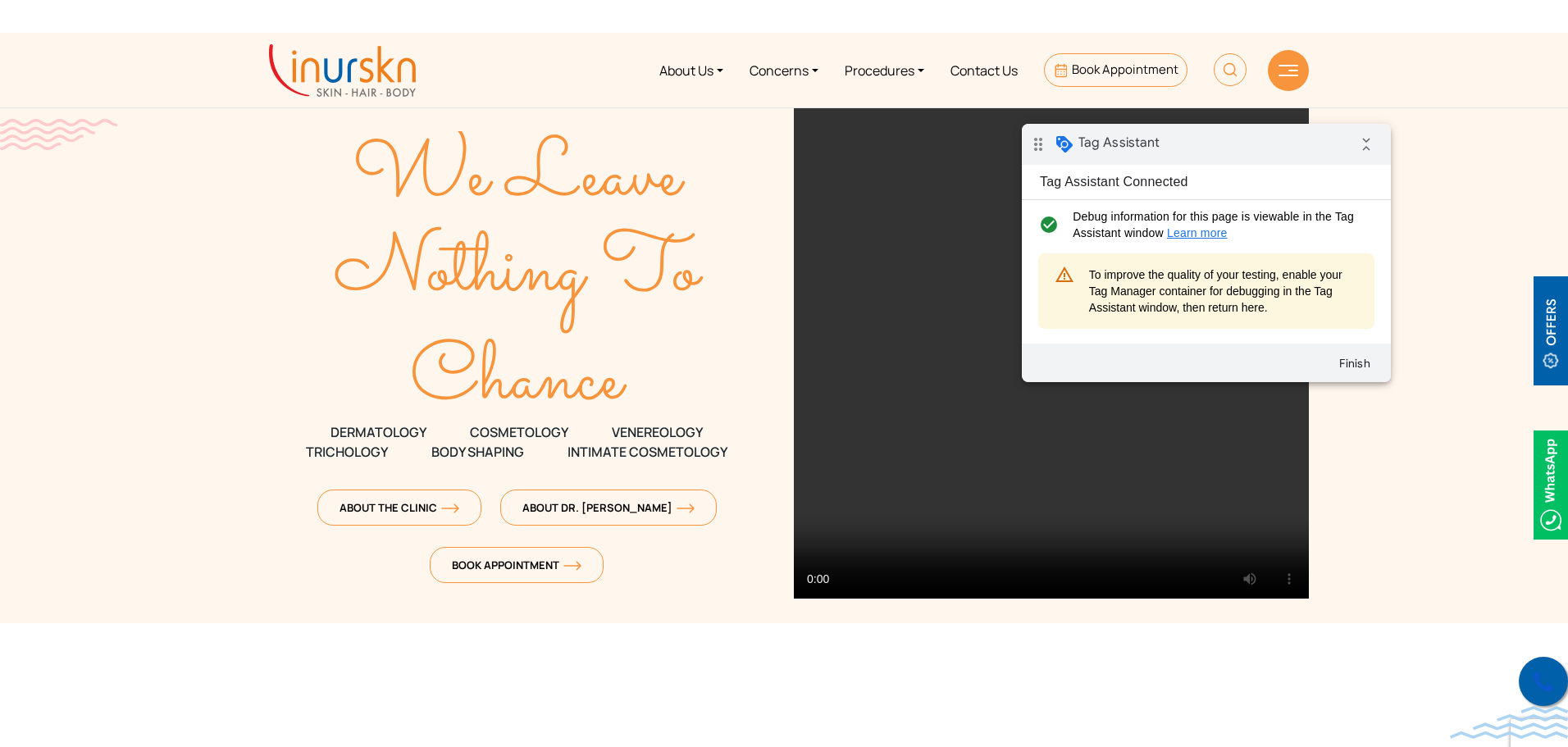
click at [1541, 692] on icon at bounding box center [1543, 683] width 20 height 24
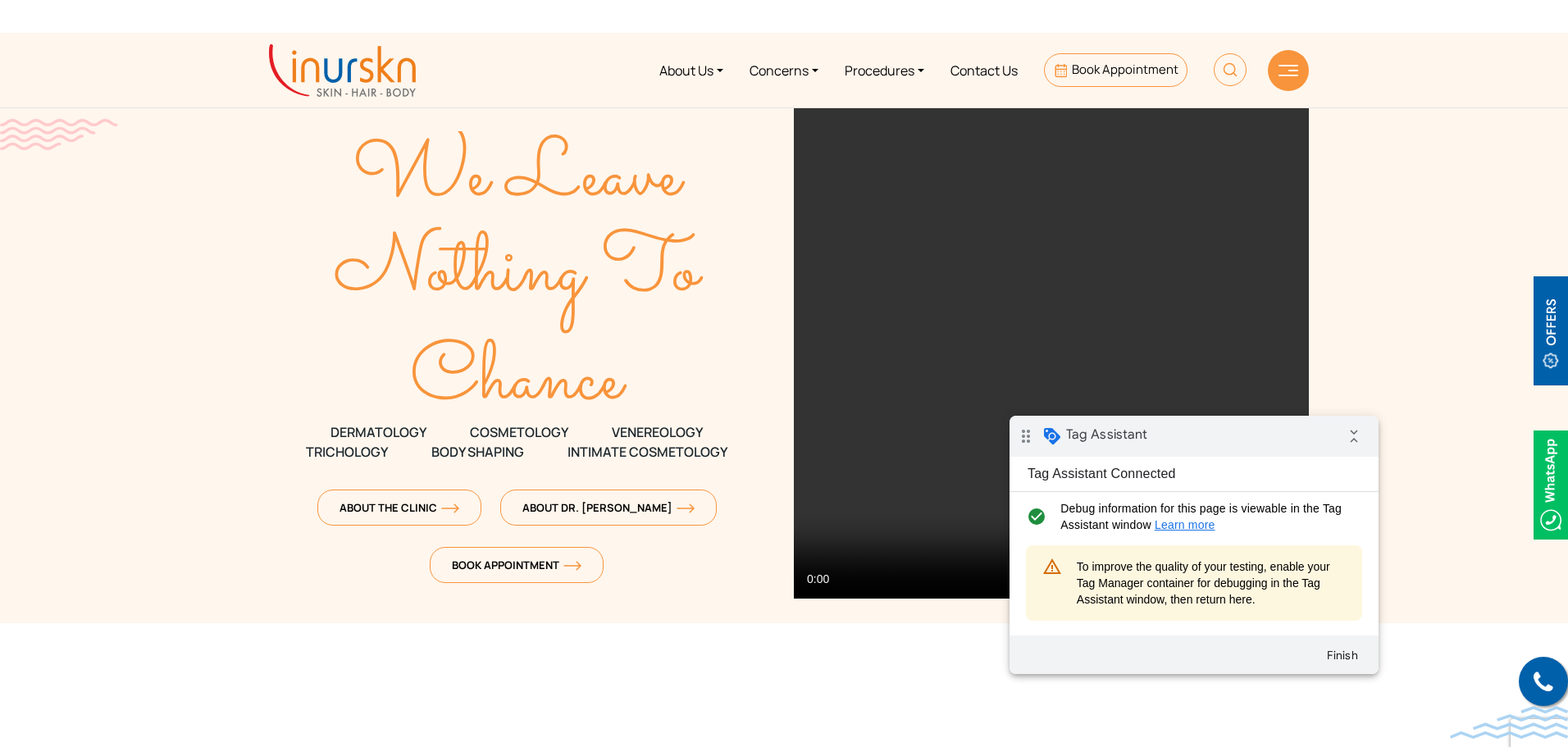
click at [1183, 436] on div "drag_indicator Tag Assistant collapse_all" at bounding box center [1194, 436] width 369 height 41
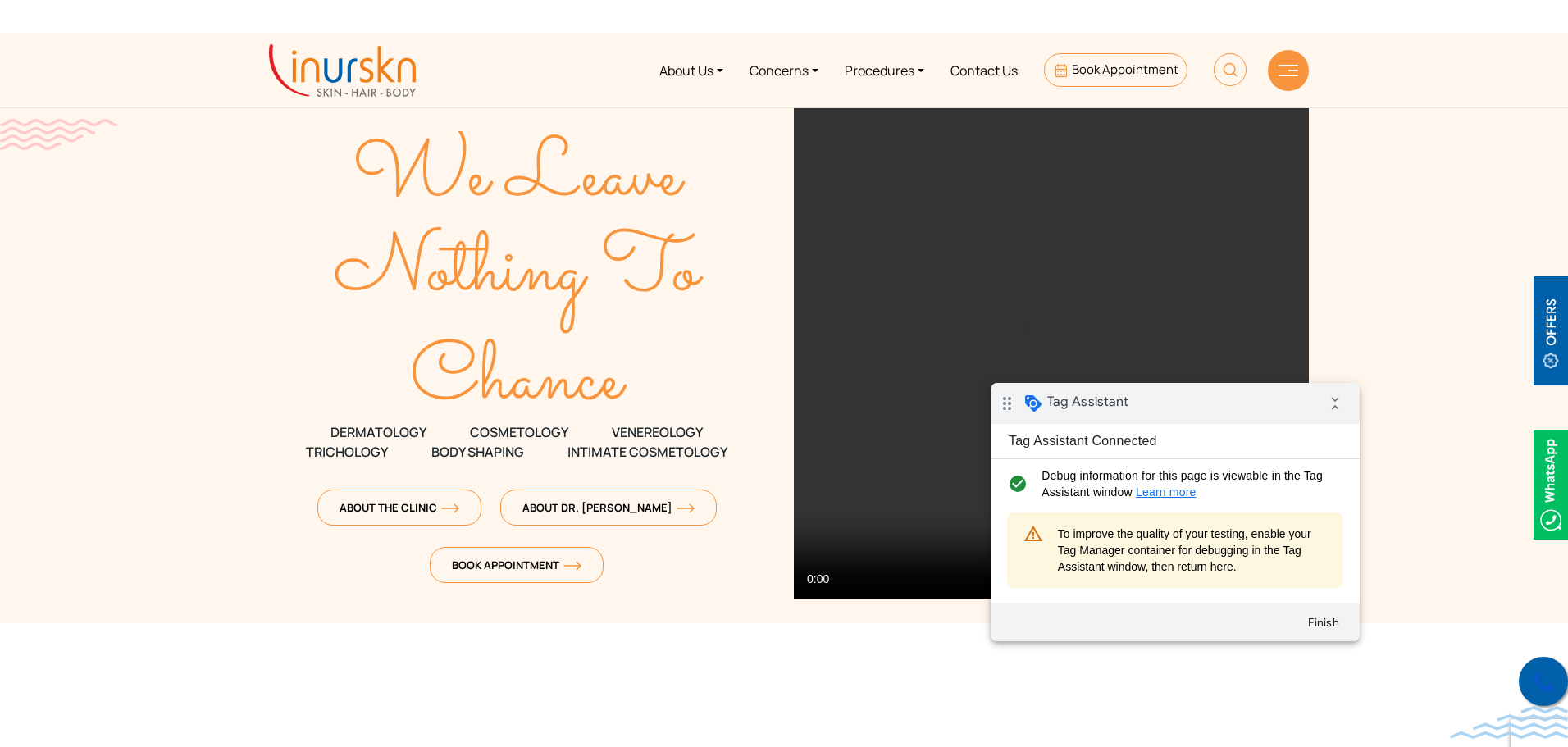
click at [1545, 696] on link at bounding box center [1543, 681] width 49 height 49
click at [1532, 685] on link at bounding box center [1543, 681] width 49 height 49
click at [1557, 476] on img at bounding box center [1550, 485] width 34 height 109
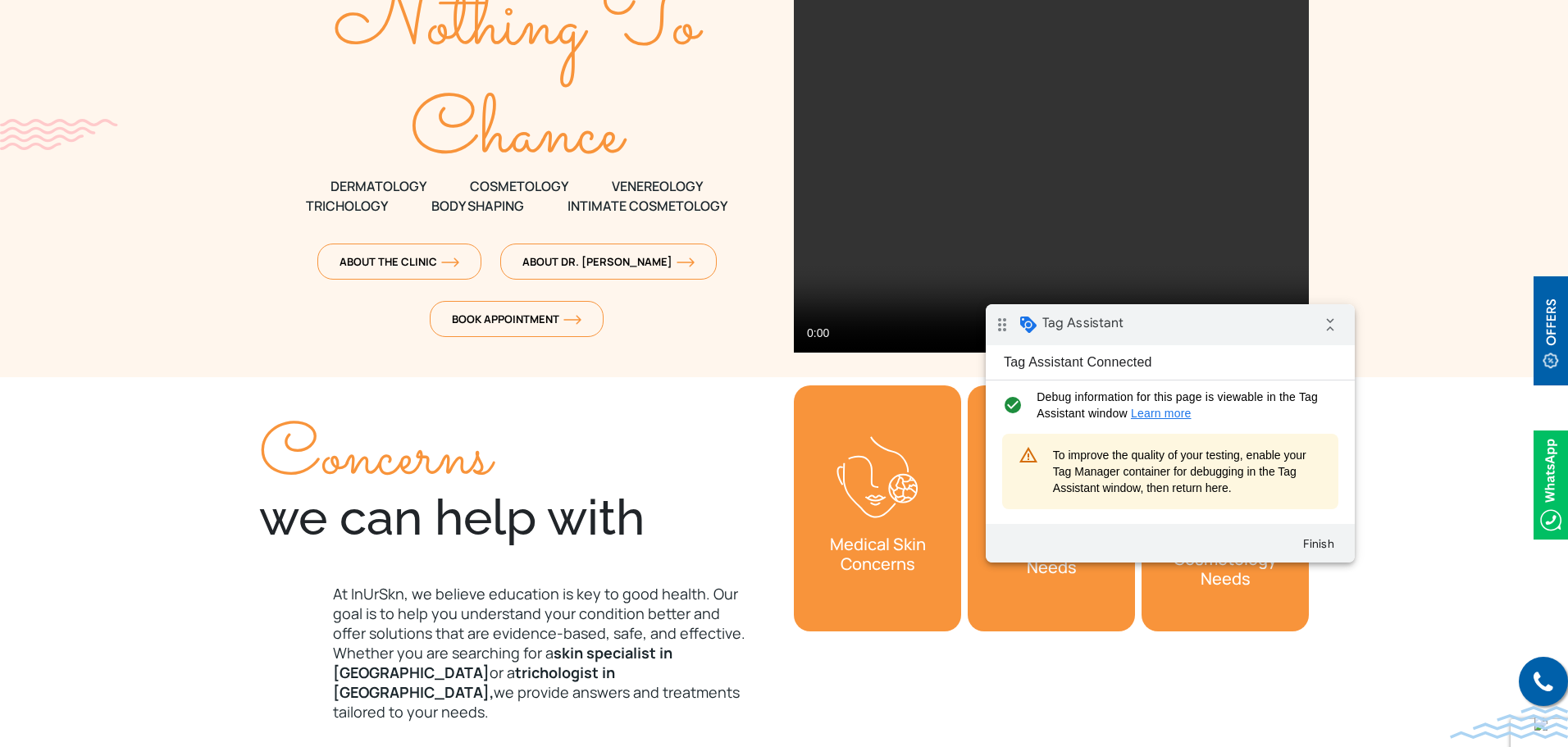
click at [1071, 327] on span "Tag Assistant" at bounding box center [1083, 324] width 81 height 17
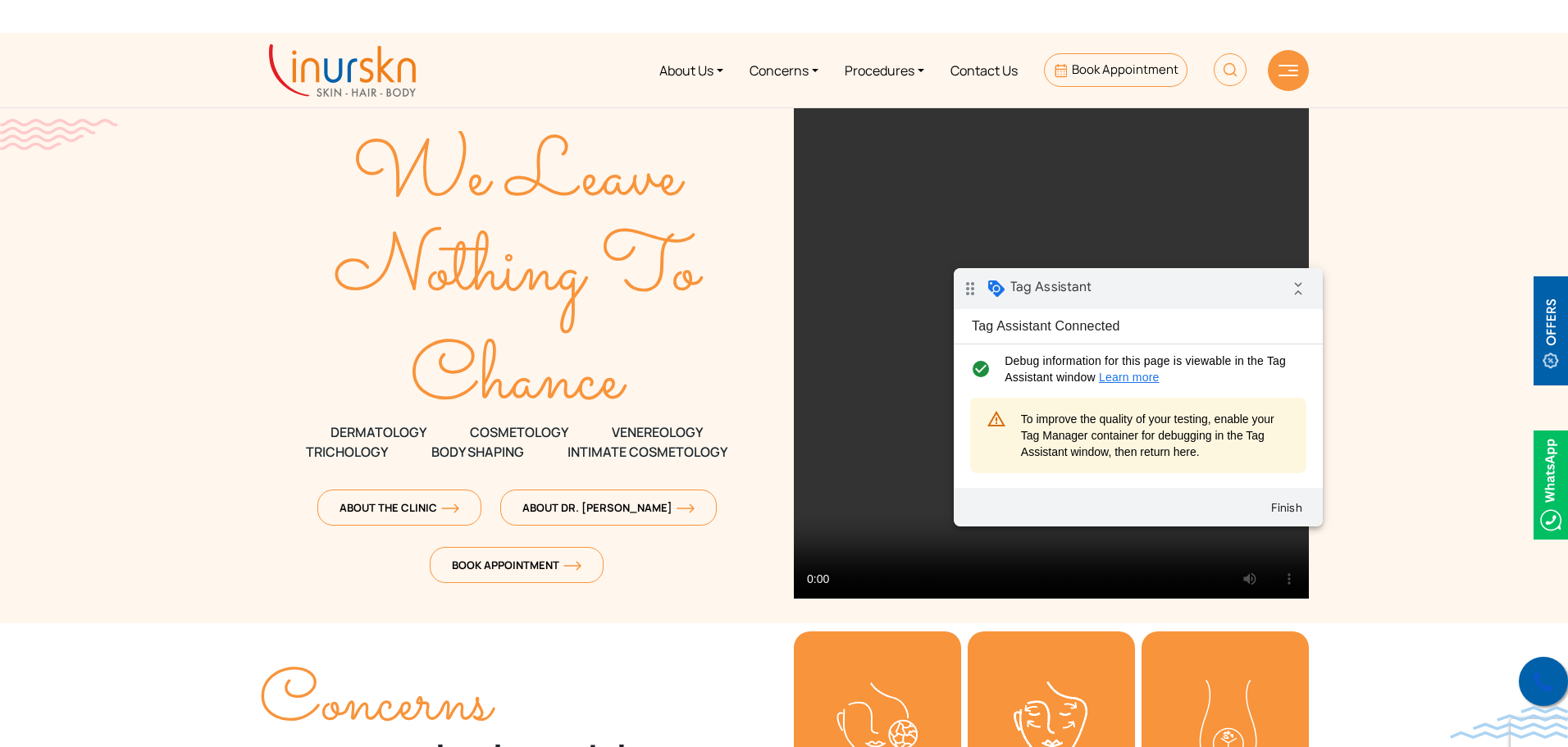
click at [1525, 678] on link at bounding box center [1543, 681] width 49 height 49
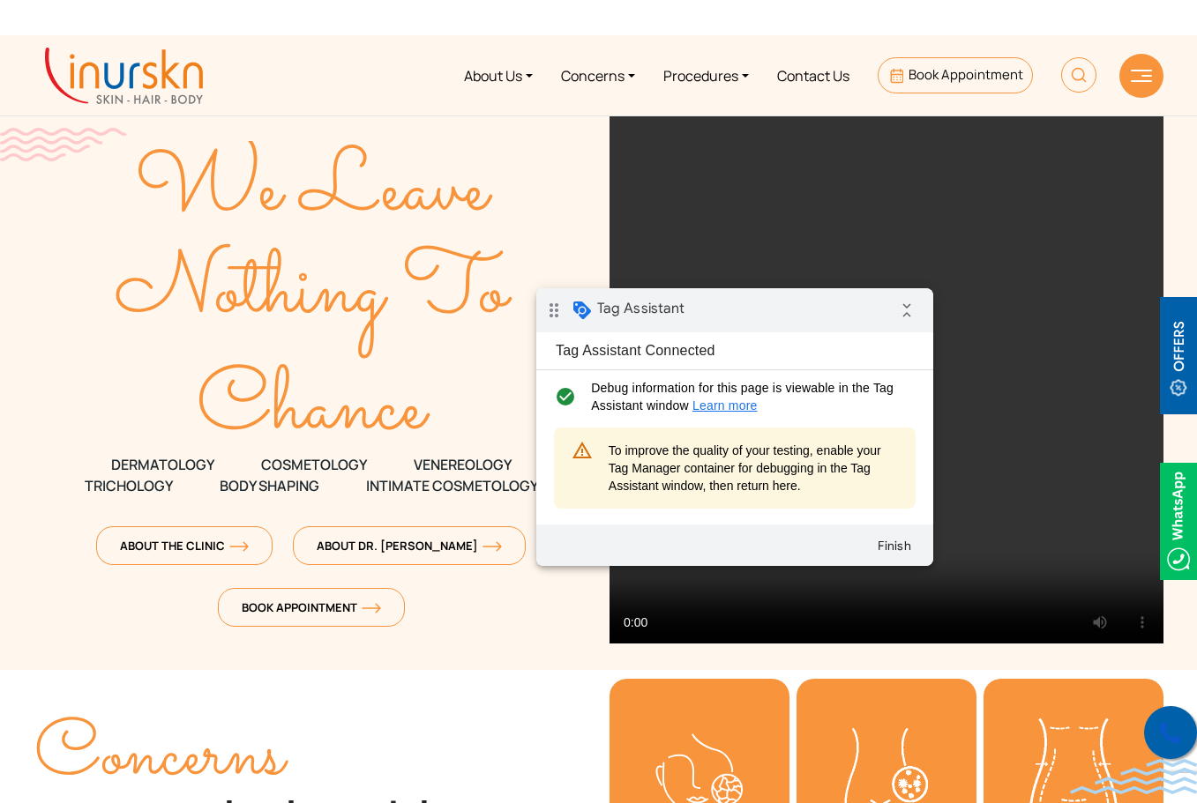
click at [1171, 734] on icon at bounding box center [1170, 734] width 21 height 26
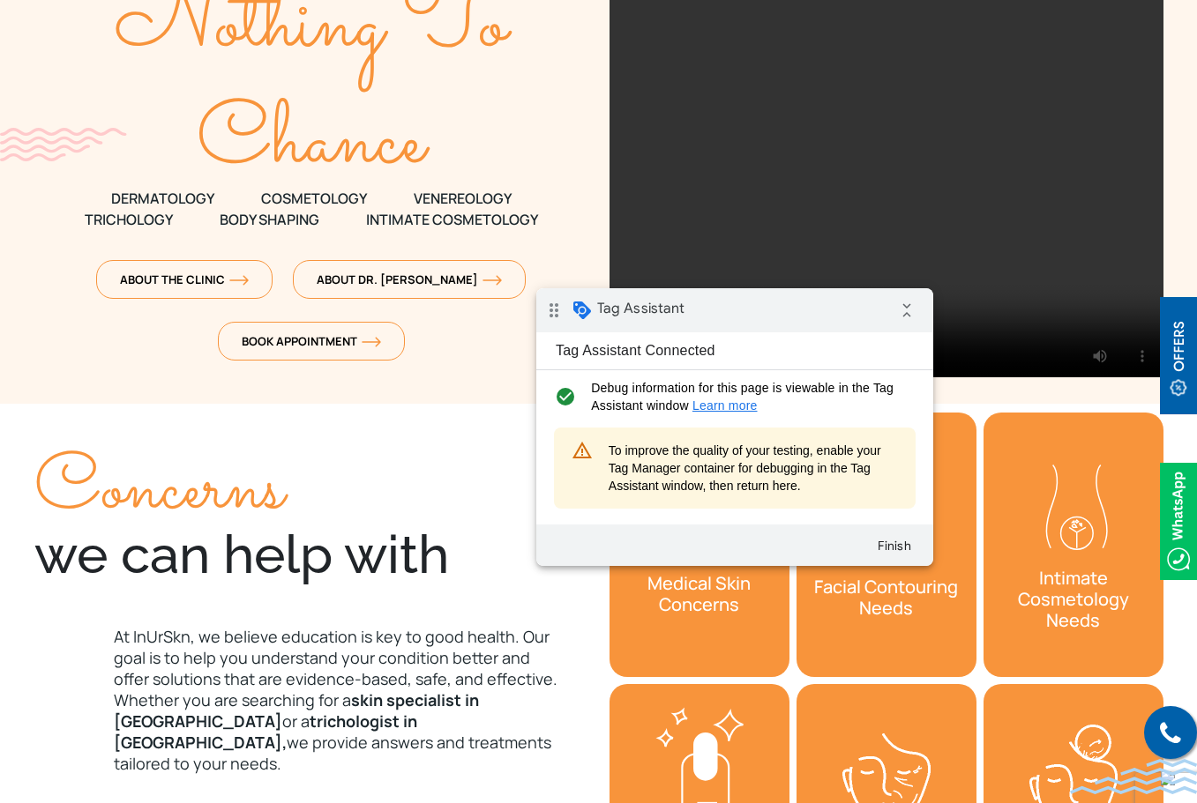
scroll to position [353, 0]
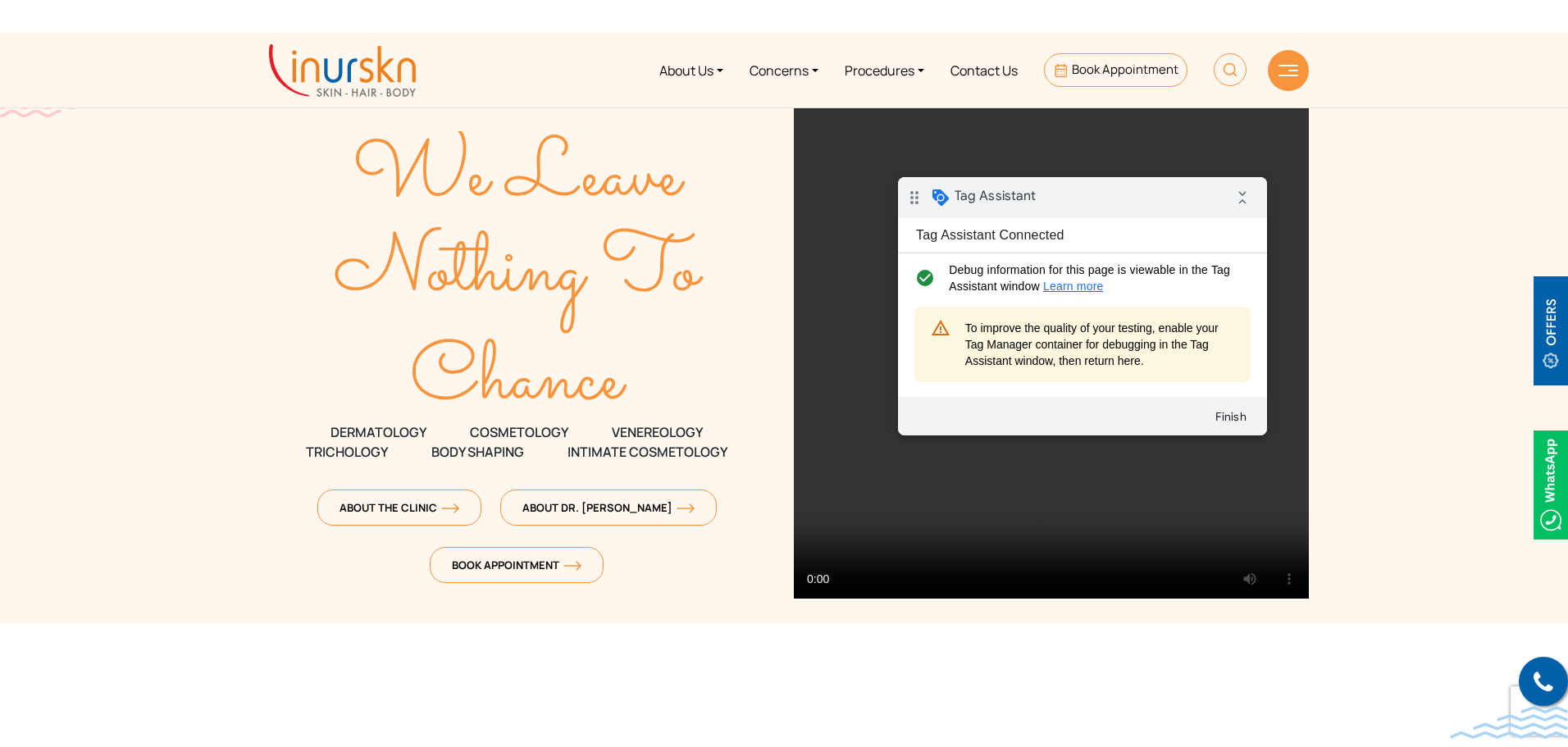
click at [1102, 212] on div "drag_indicator Tag Assistant collapse_all" at bounding box center [1083, 198] width 369 height 41
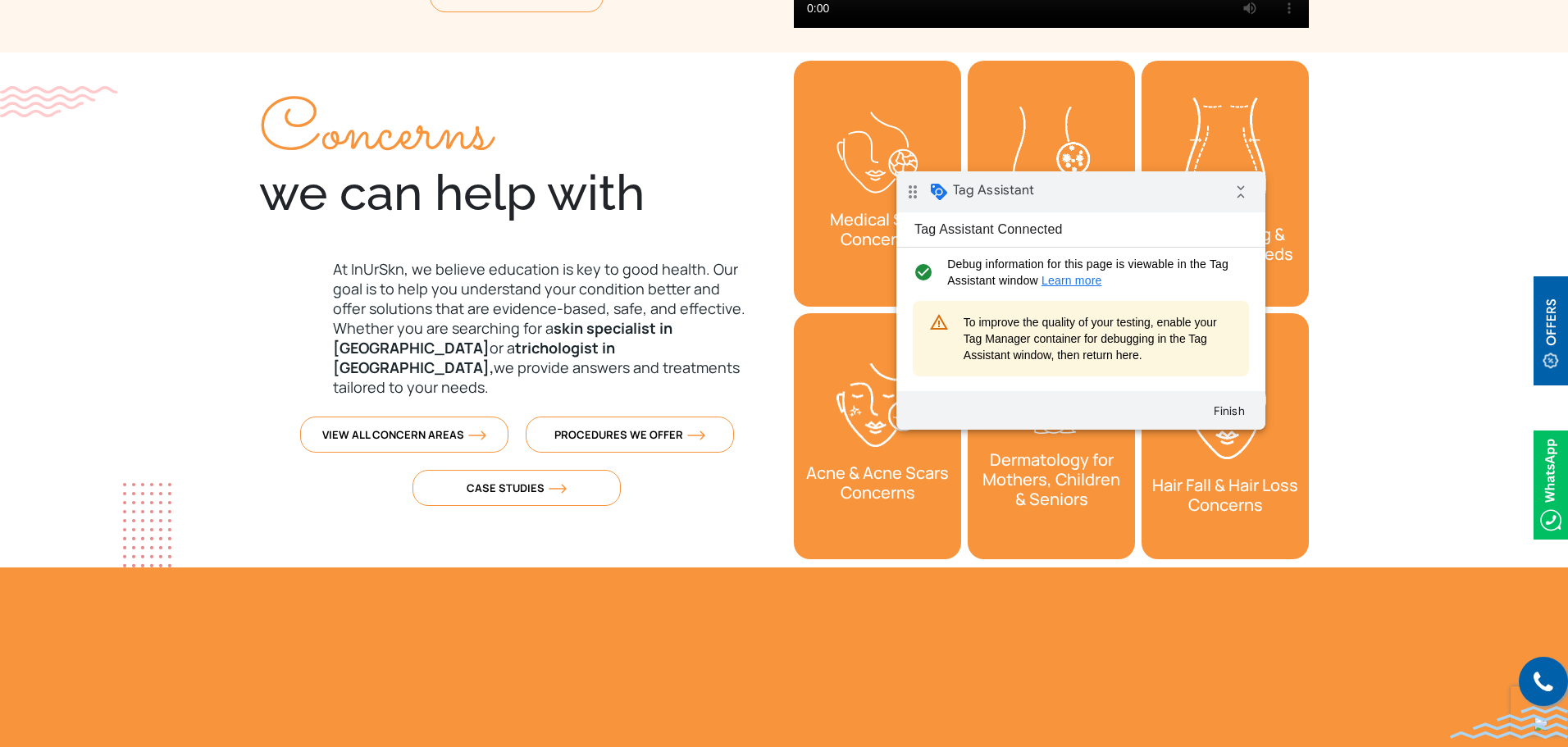
scroll to position [574, 0]
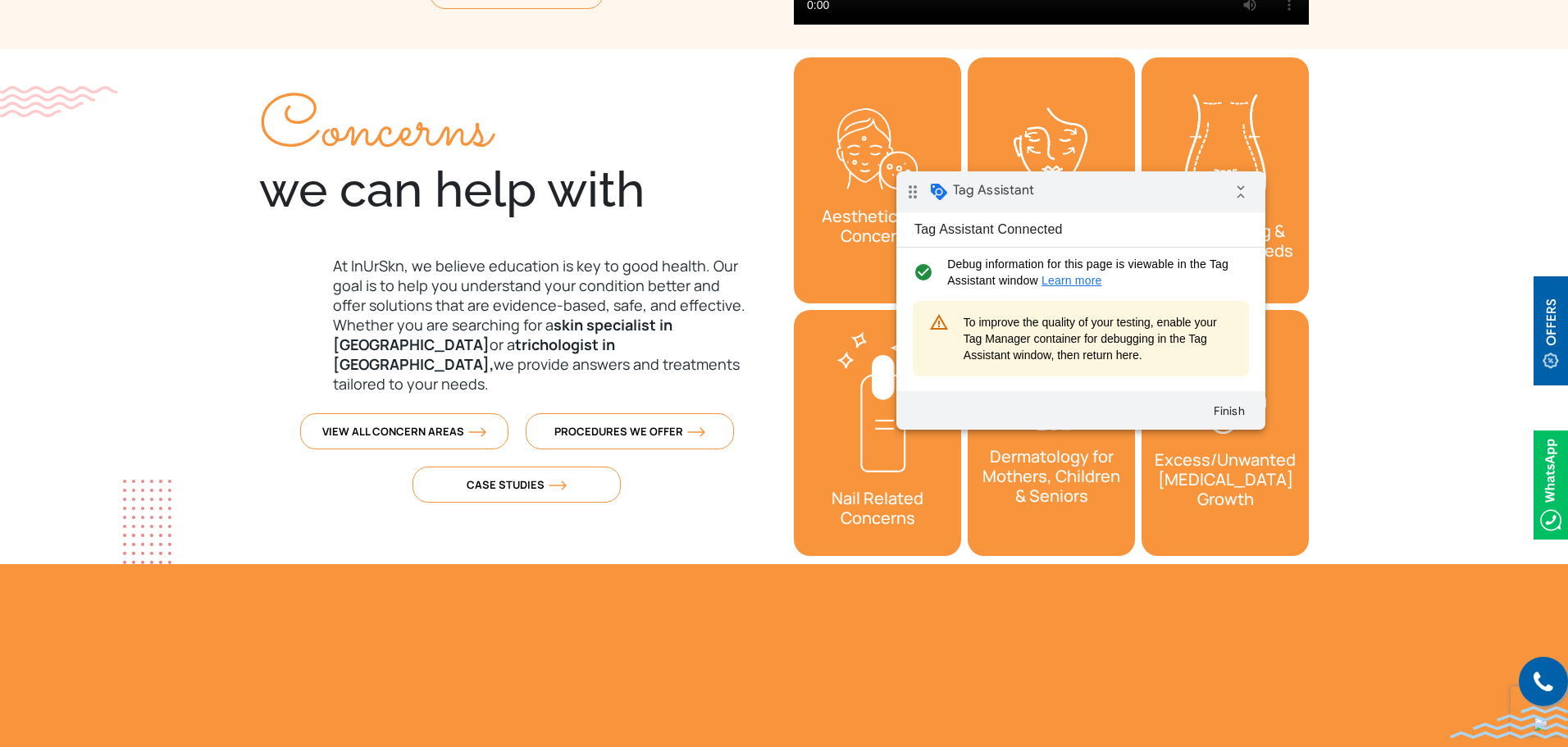
click at [1558, 517] on img at bounding box center [1550, 485] width 34 height 109
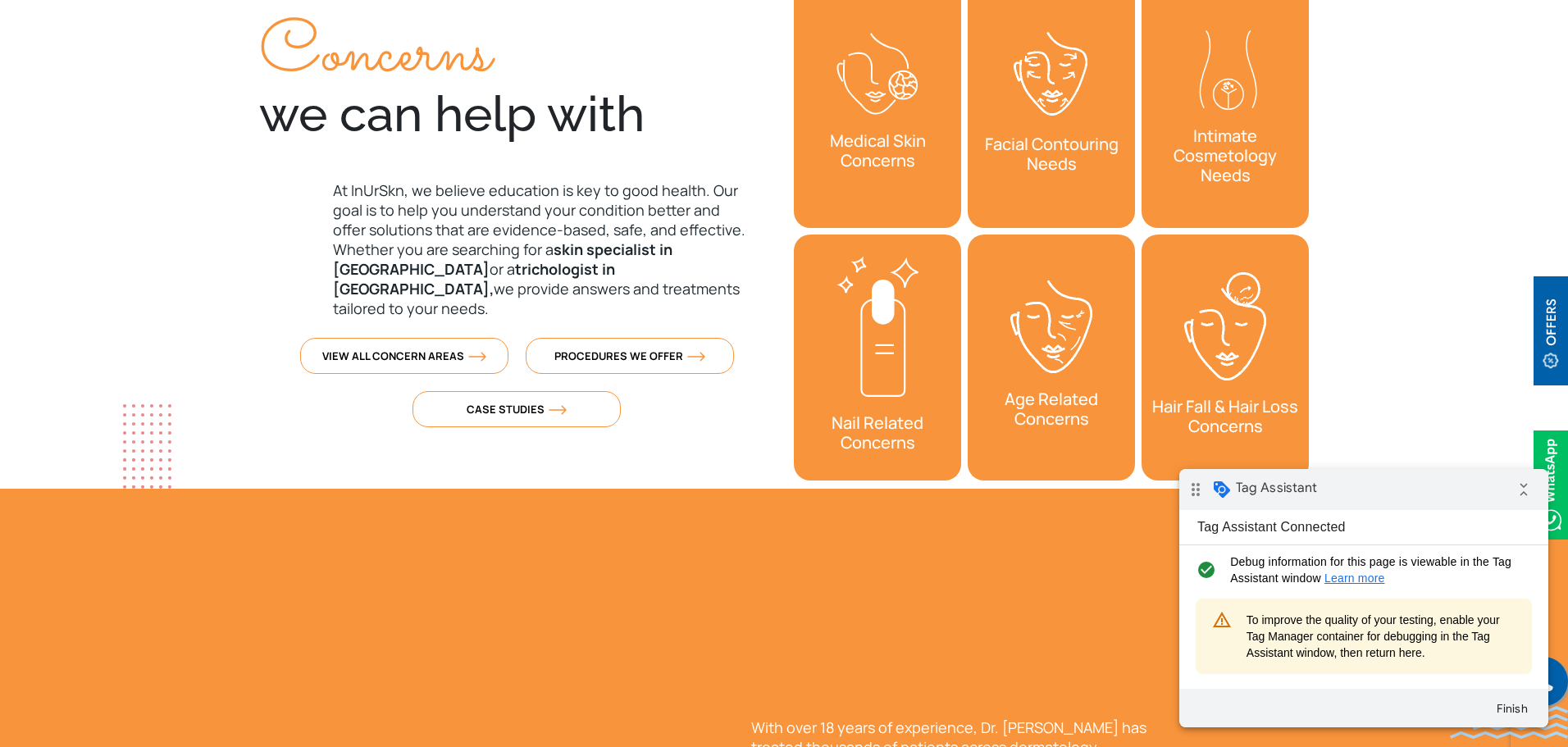
scroll to position [739, 0]
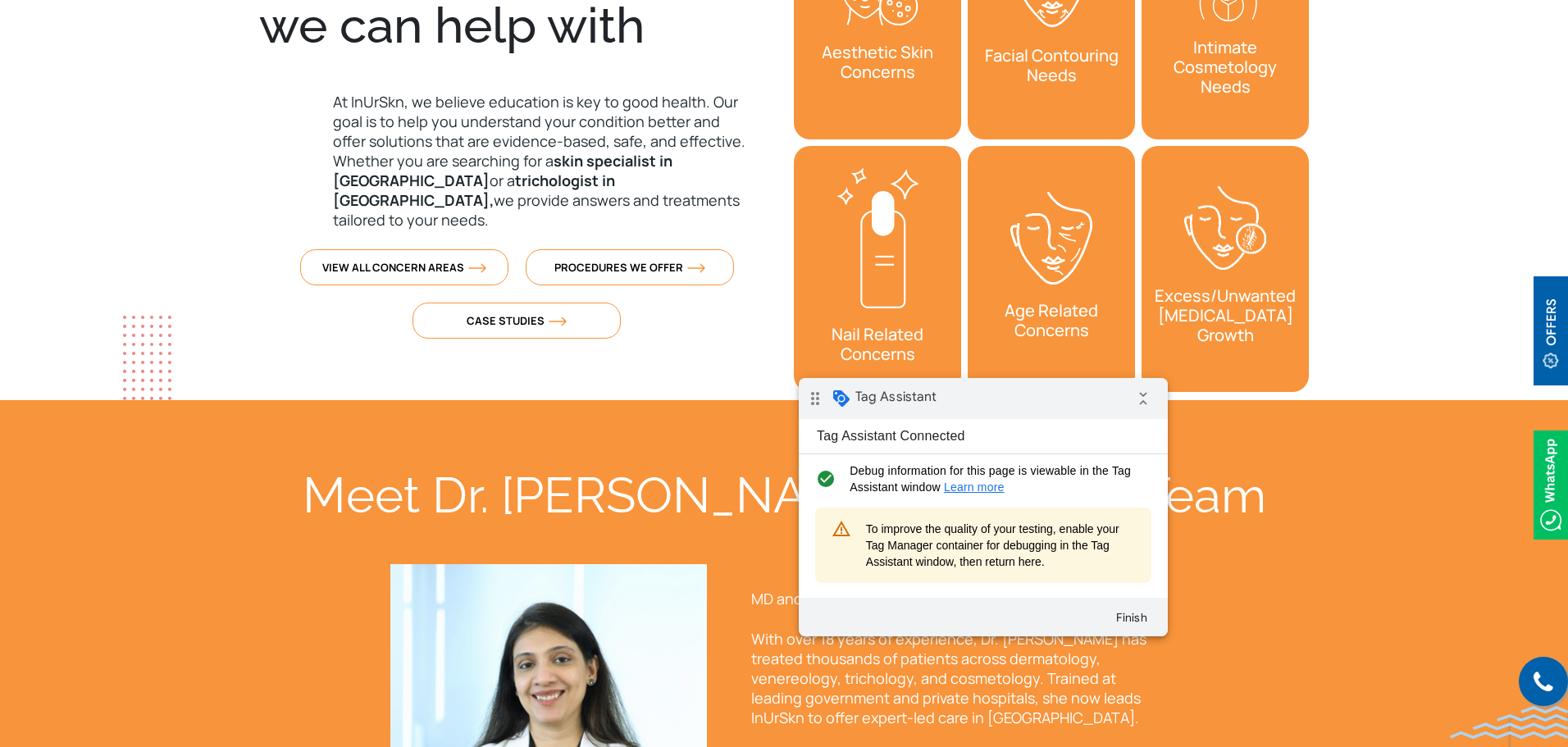
click at [956, 397] on div "drag_indicator Tag Assistant collapse_all" at bounding box center [983, 399] width 369 height 41
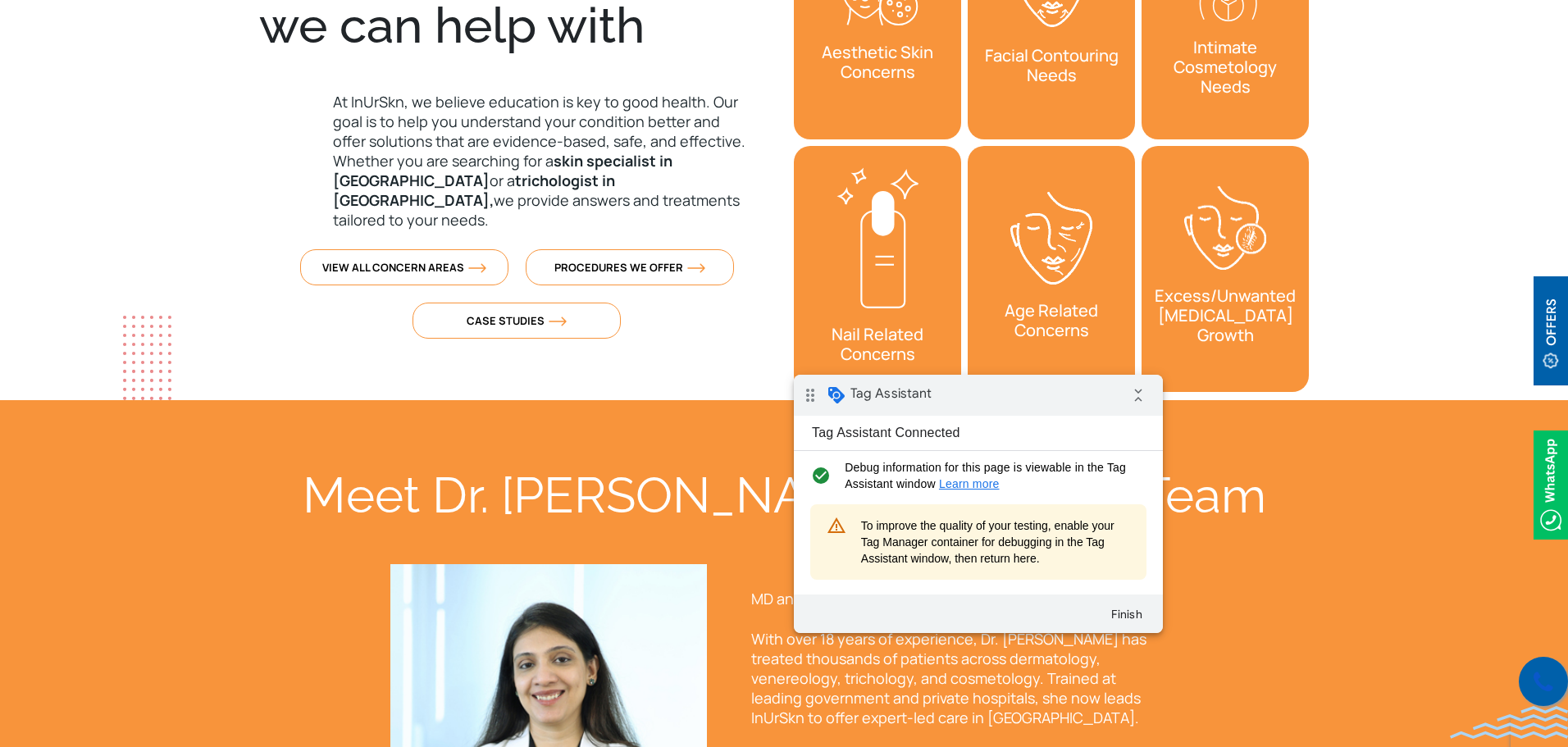
click at [1532, 683] on link at bounding box center [1543, 681] width 49 height 49
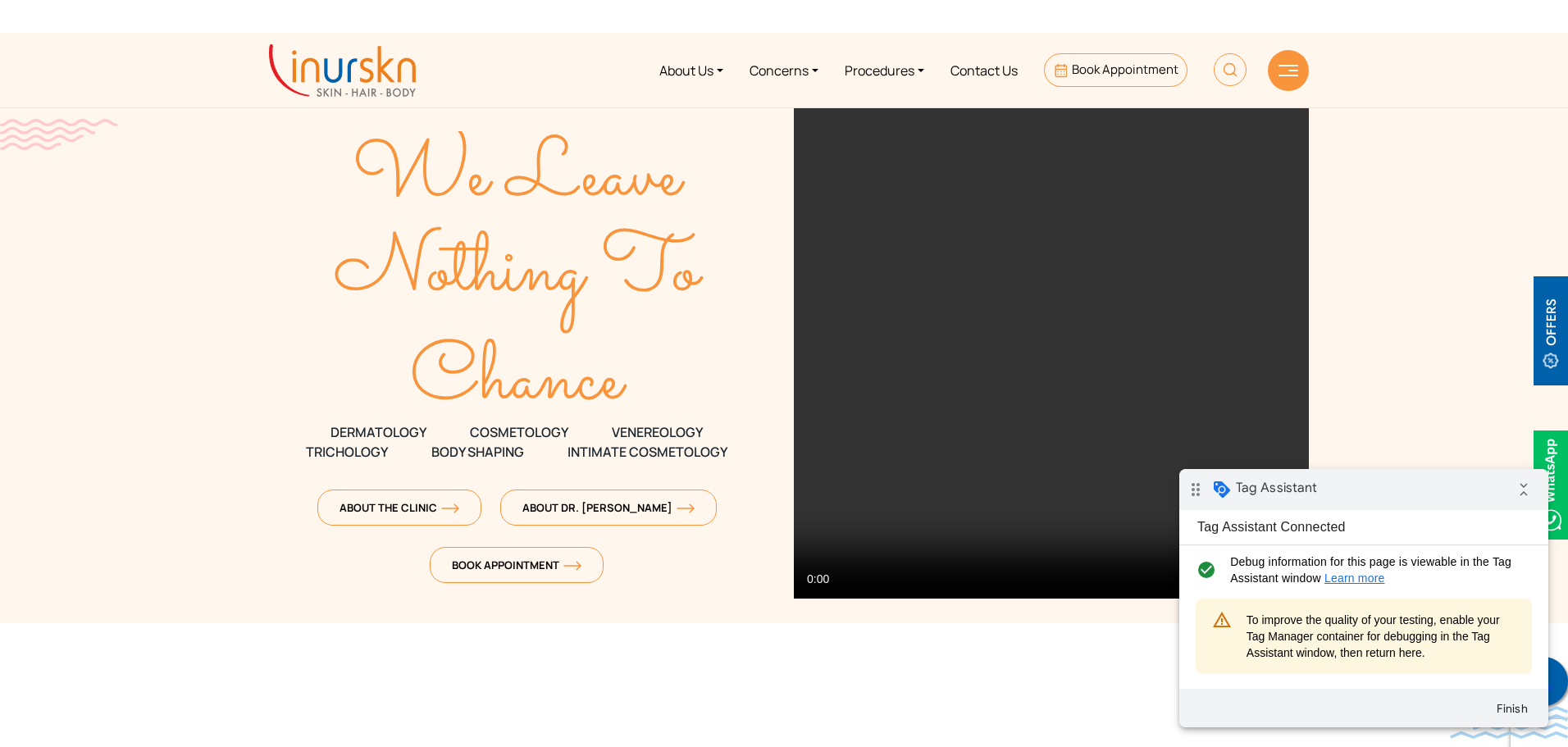
click at [1561, 672] on link at bounding box center [1543, 681] width 49 height 49
click at [1511, 708] on button "Finish" at bounding box center [1513, 709] width 60 height 30
click at [1556, 682] on link at bounding box center [1543, 681] width 49 height 49
click at [1563, 687] on link at bounding box center [1543, 681] width 49 height 49
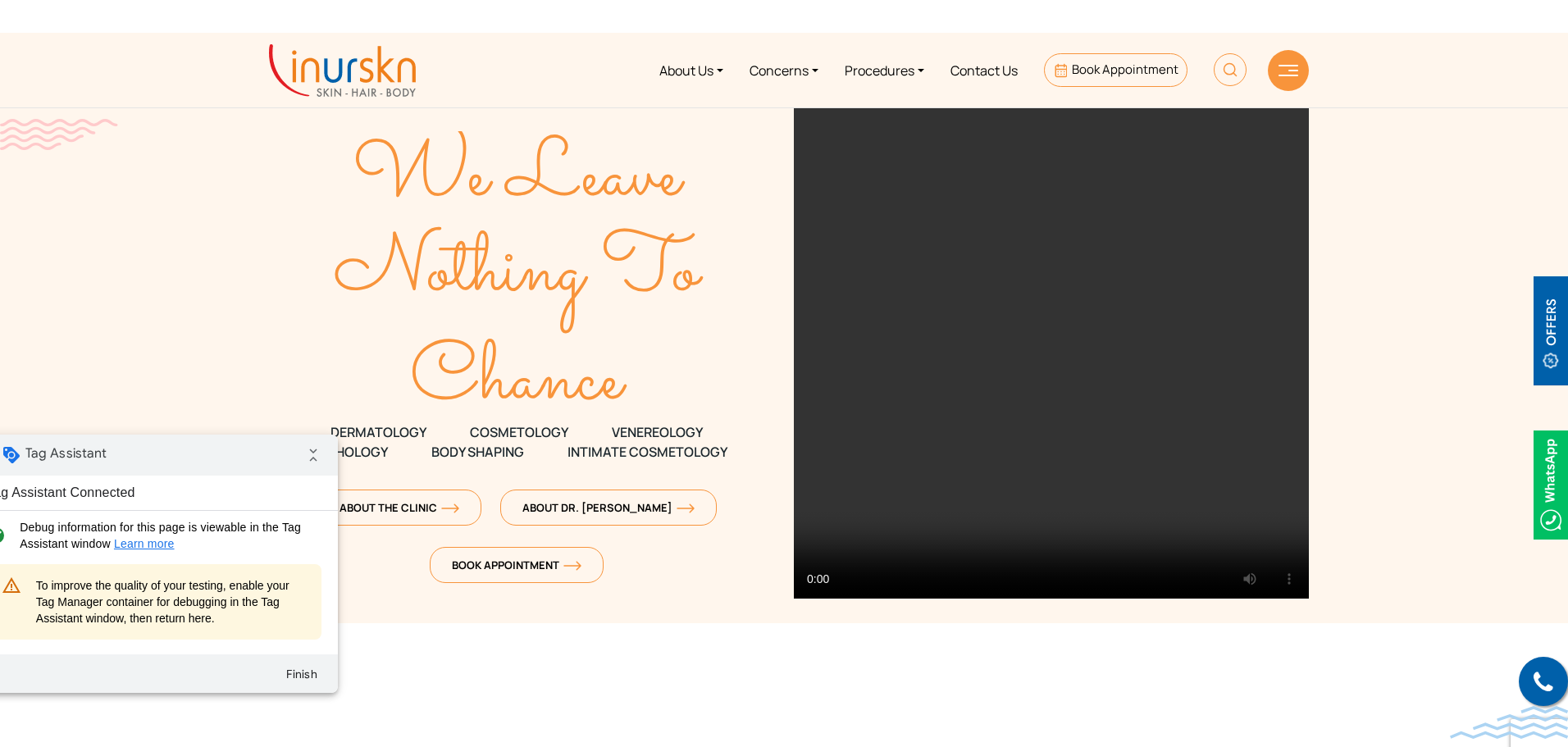
click at [233, 450] on div "drag_indicator Tag Assistant collapse_all" at bounding box center [153, 455] width 369 height 41
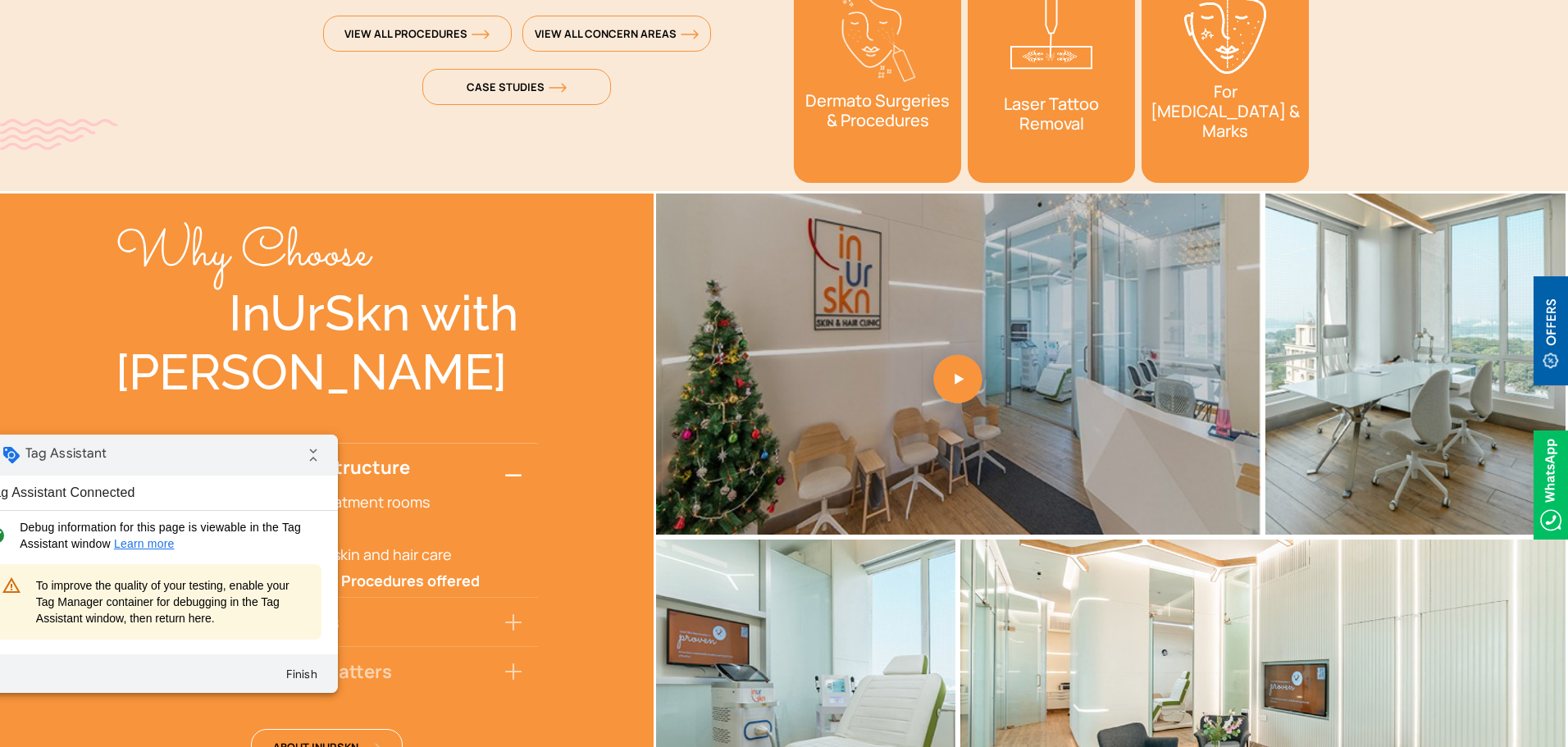
scroll to position [3282, 0]
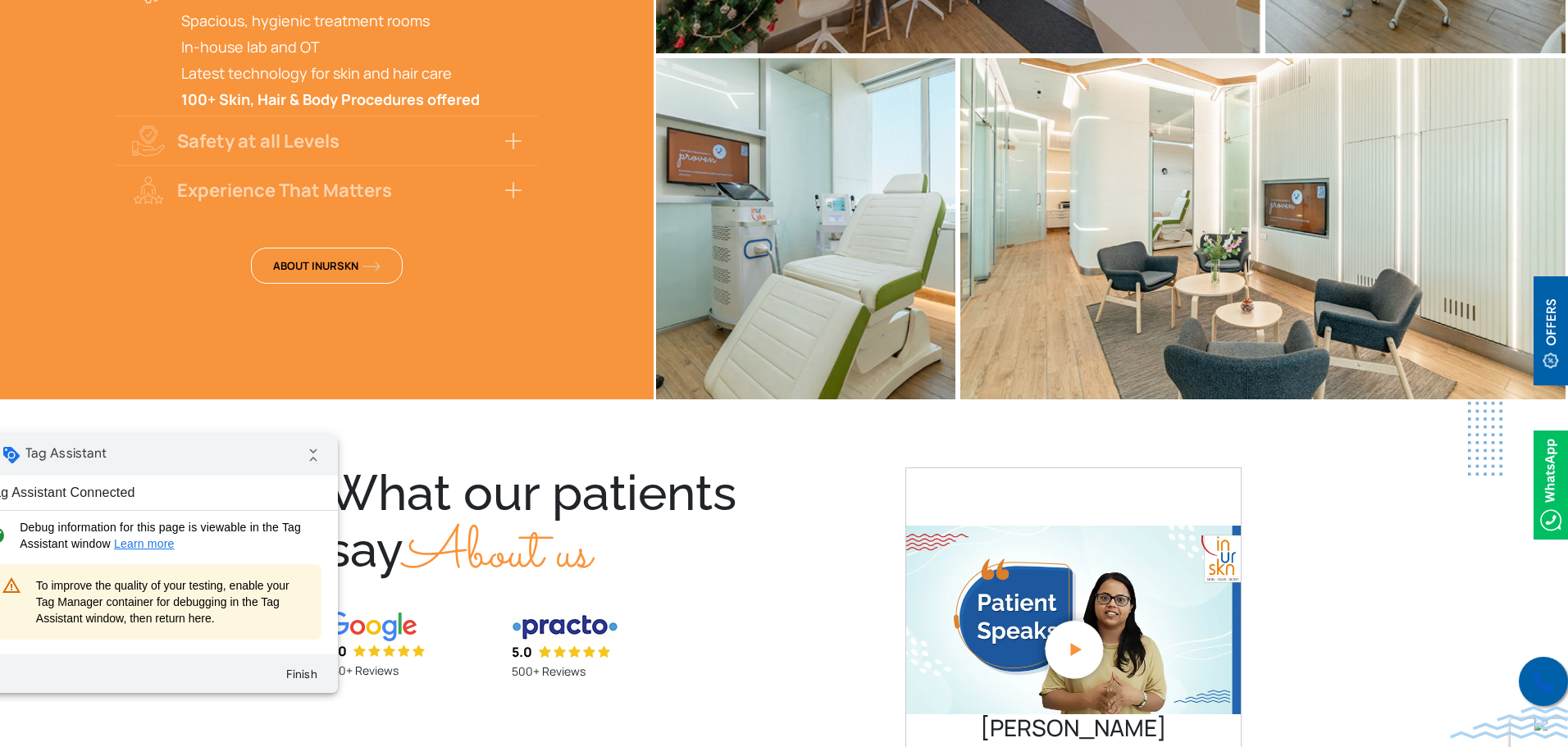
click at [1556, 674] on link at bounding box center [1543, 681] width 49 height 49
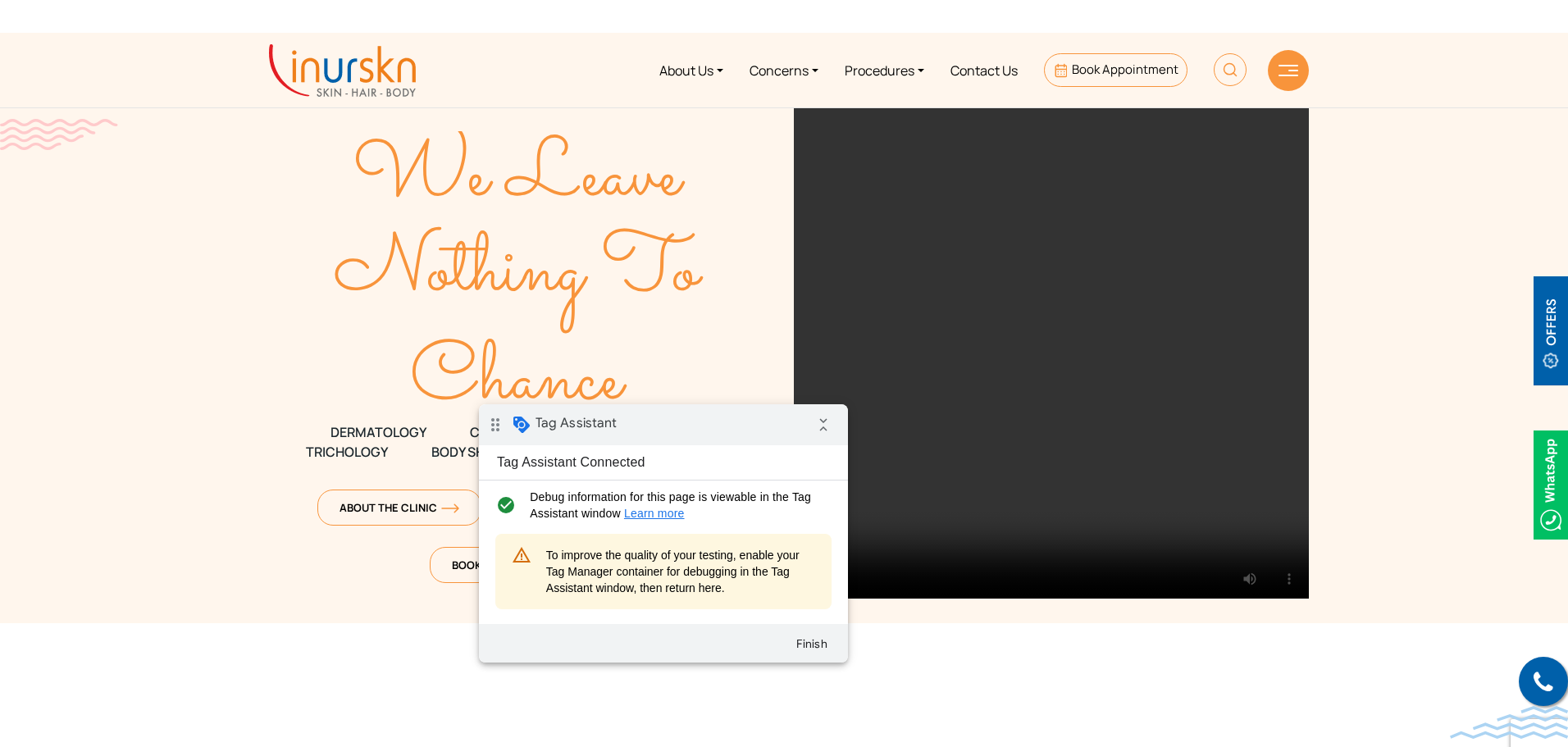
click at [710, 428] on div "drag_indicator Tag Assistant collapse_all" at bounding box center [663, 425] width 369 height 41
click at [1542, 660] on link at bounding box center [1543, 681] width 49 height 49
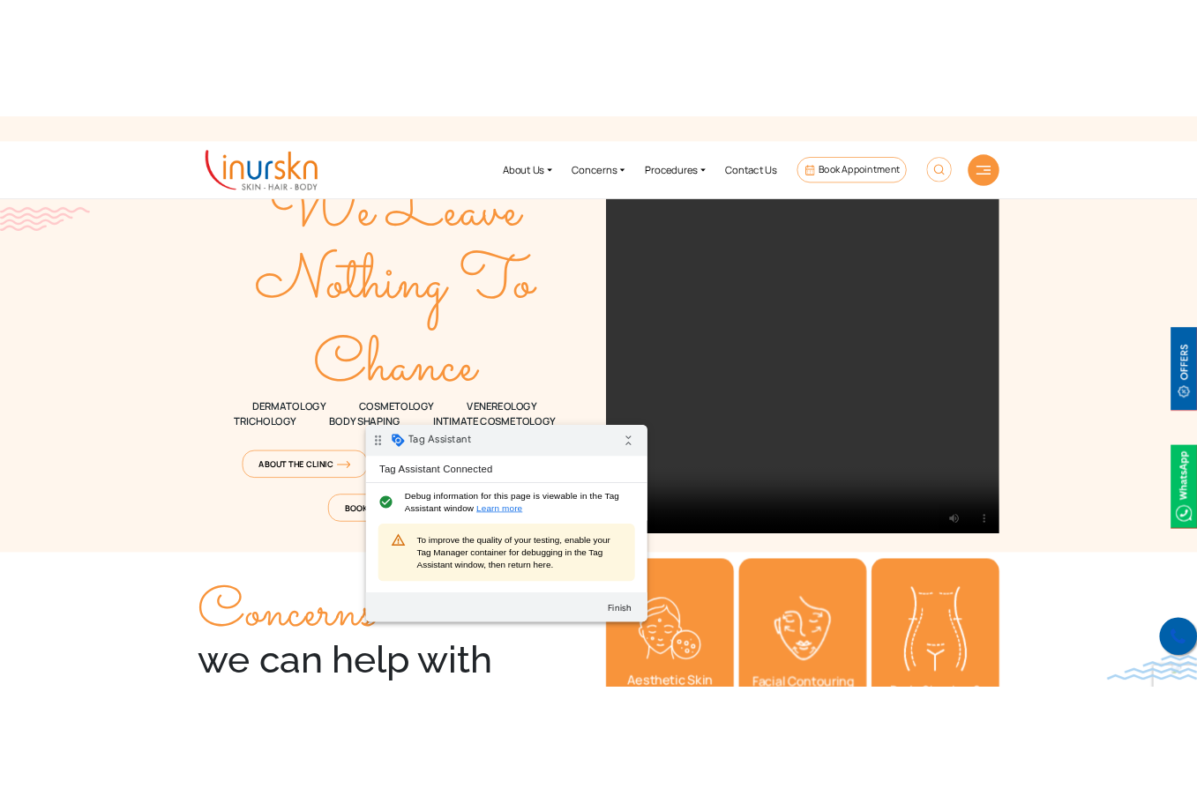
scroll to position [88, 0]
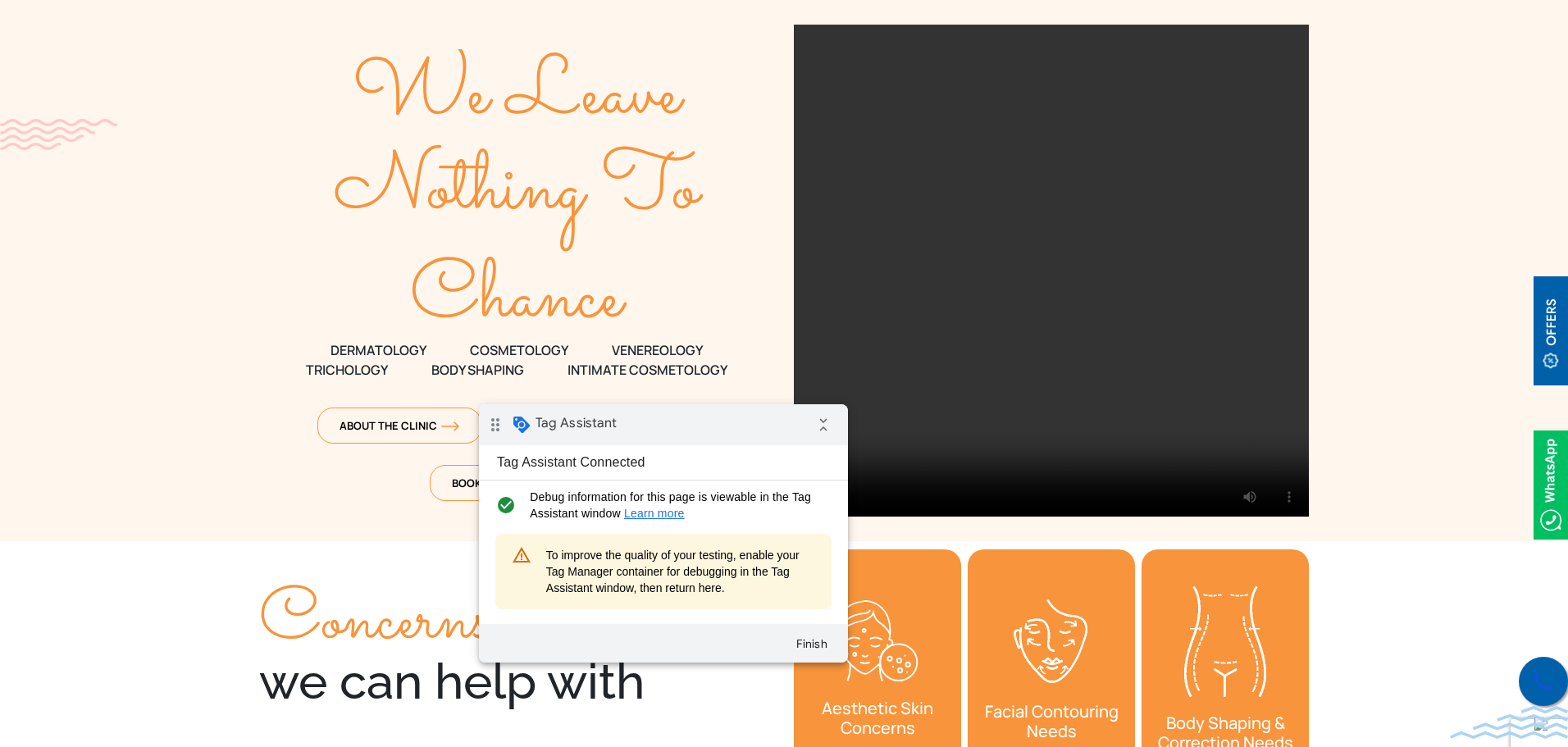
click at [1542, 681] on icon at bounding box center [1543, 683] width 20 height 24
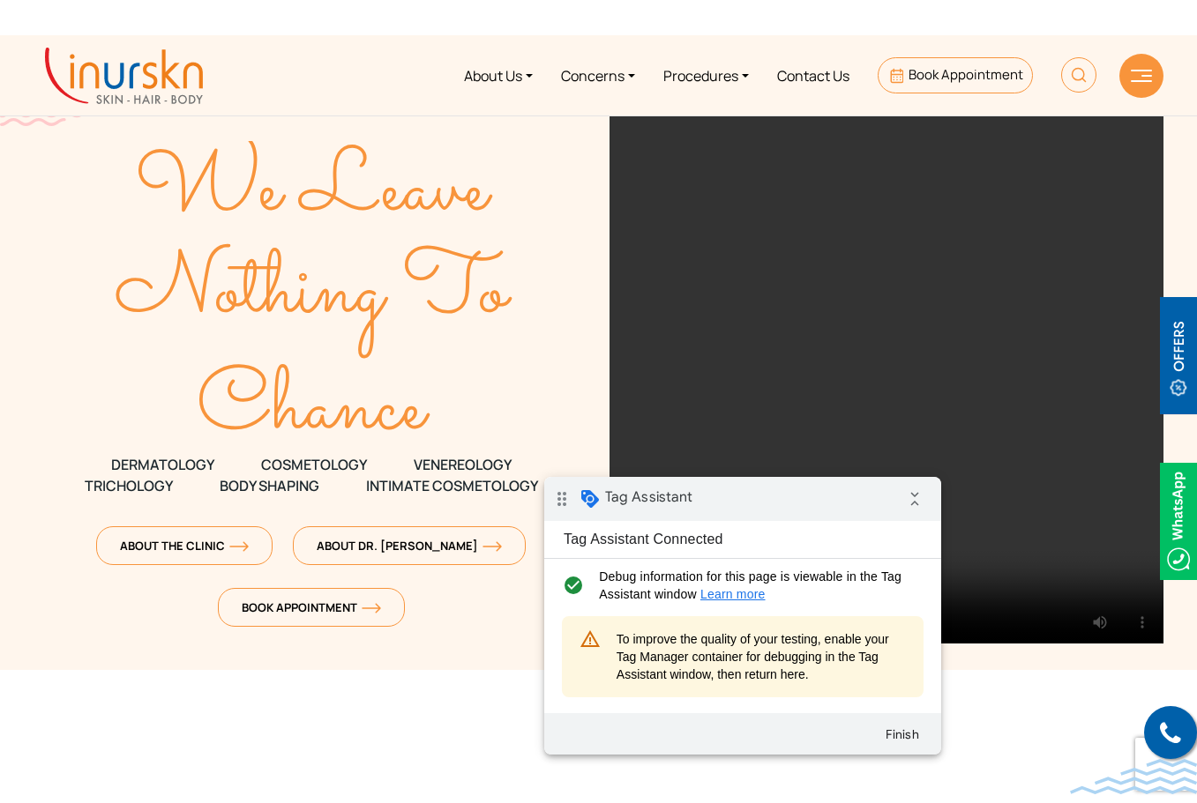
click at [833, 503] on div "drag_indicator Tag Assistant collapse_all" at bounding box center [742, 499] width 397 height 44
click at [1169, 720] on link at bounding box center [1170, 732] width 53 height 53
click at [1172, 526] on img at bounding box center [1178, 521] width 37 height 117
